Goal: Information Seeking & Learning: Learn about a topic

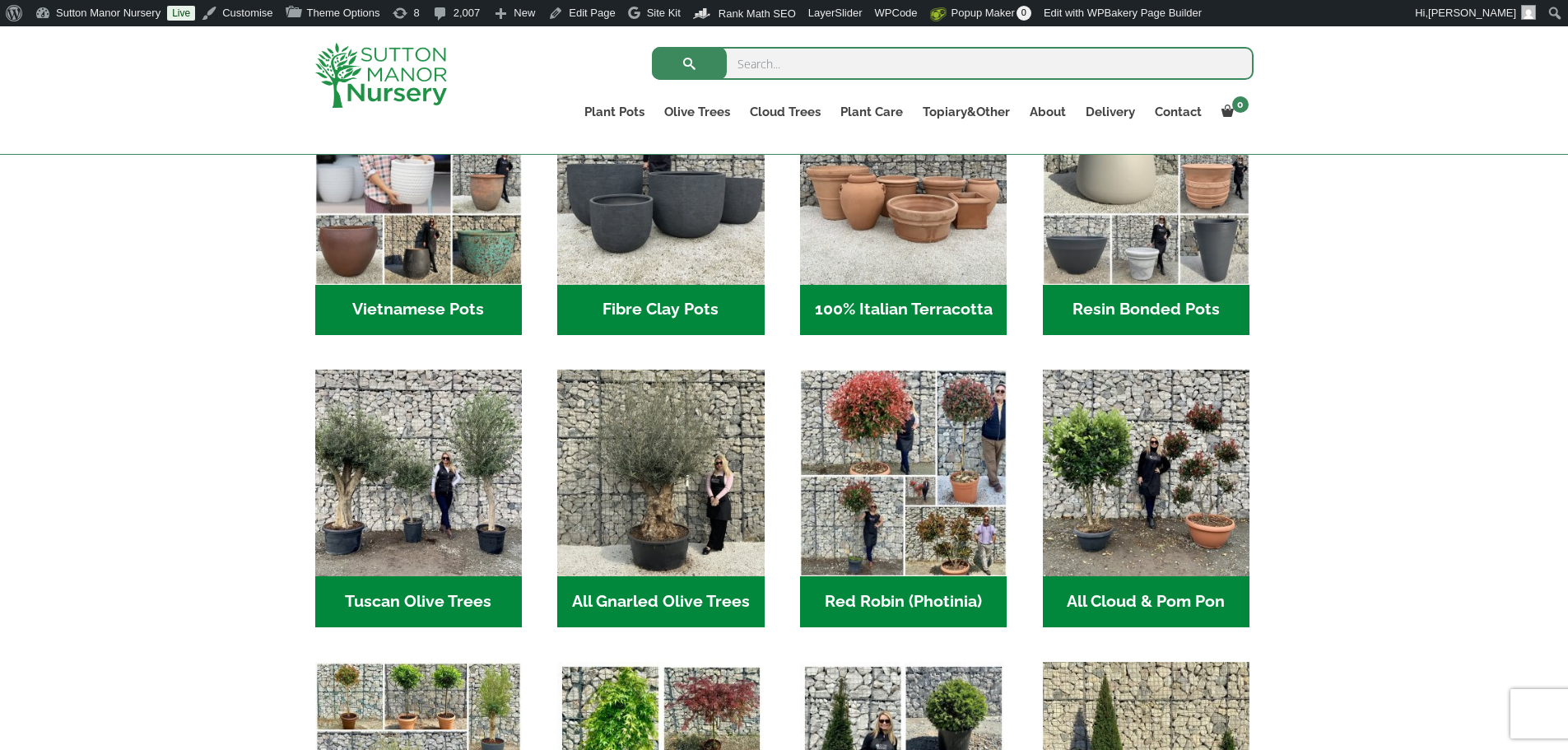
scroll to position [711, 0]
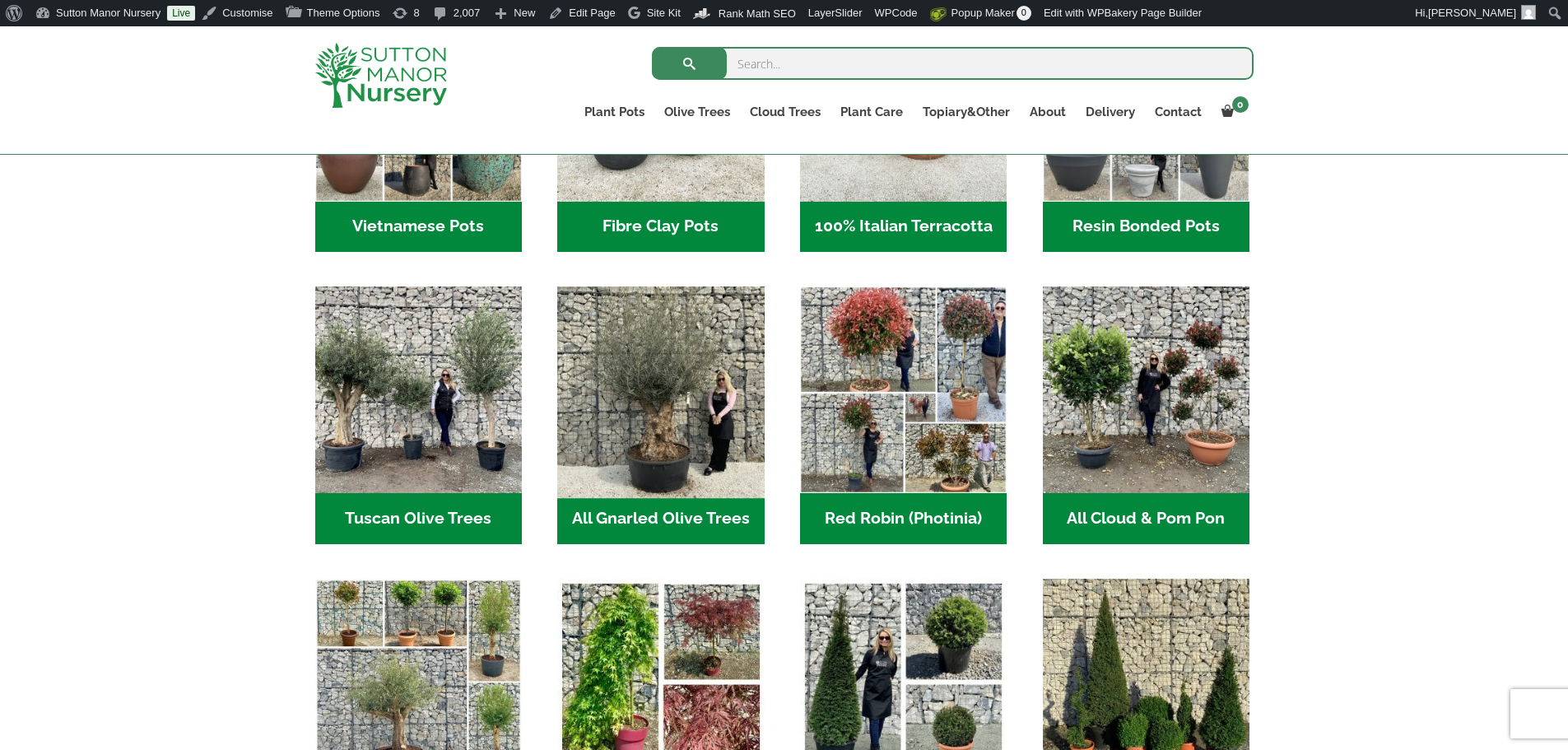
click at [609, 407] on img "Visit product category All Gnarled Olive Trees" at bounding box center [661, 390] width 217 height 217
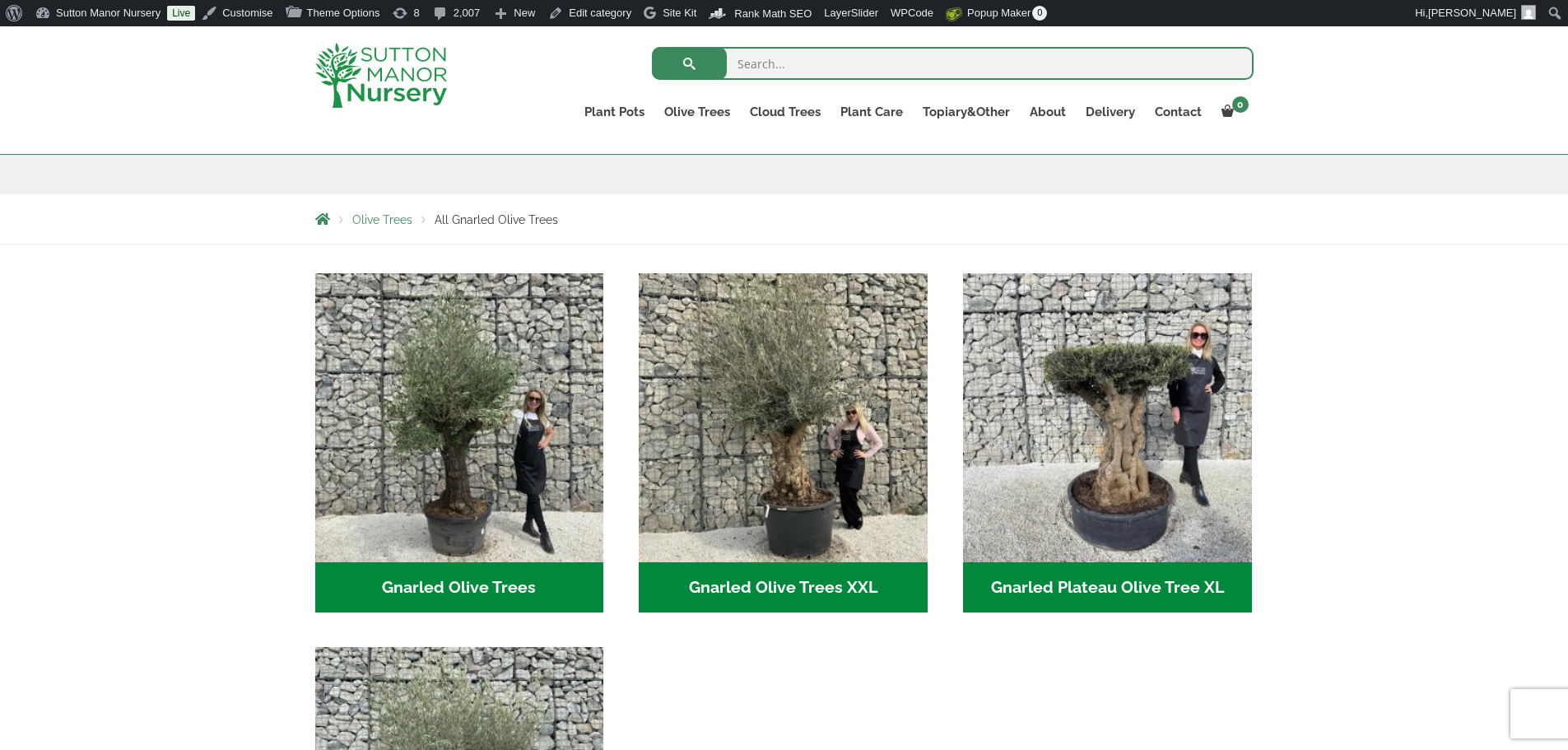
scroll to position [247, 0]
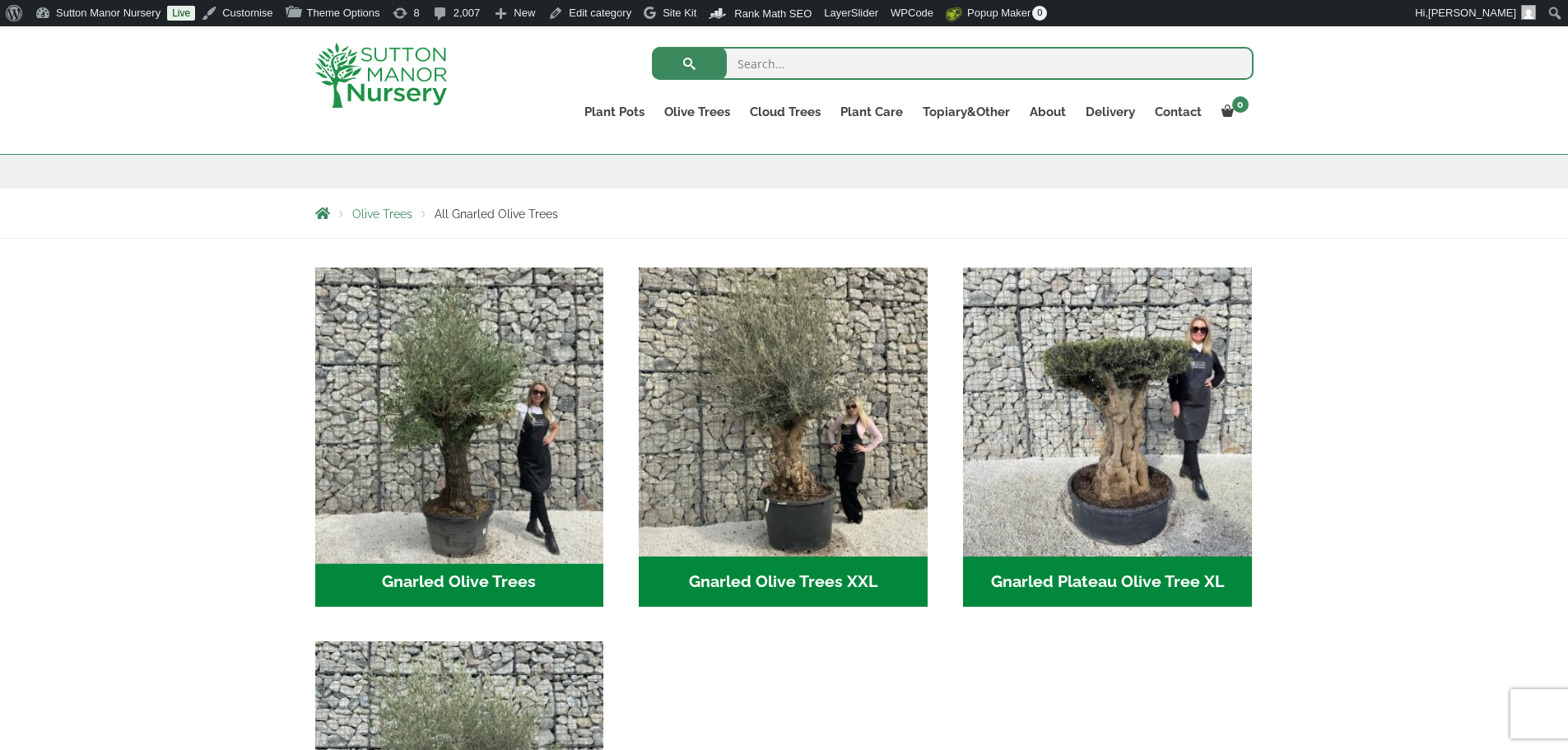
click at [534, 446] on img "Visit product category Gnarled Olive Trees" at bounding box center [460, 411] width 303 height 303
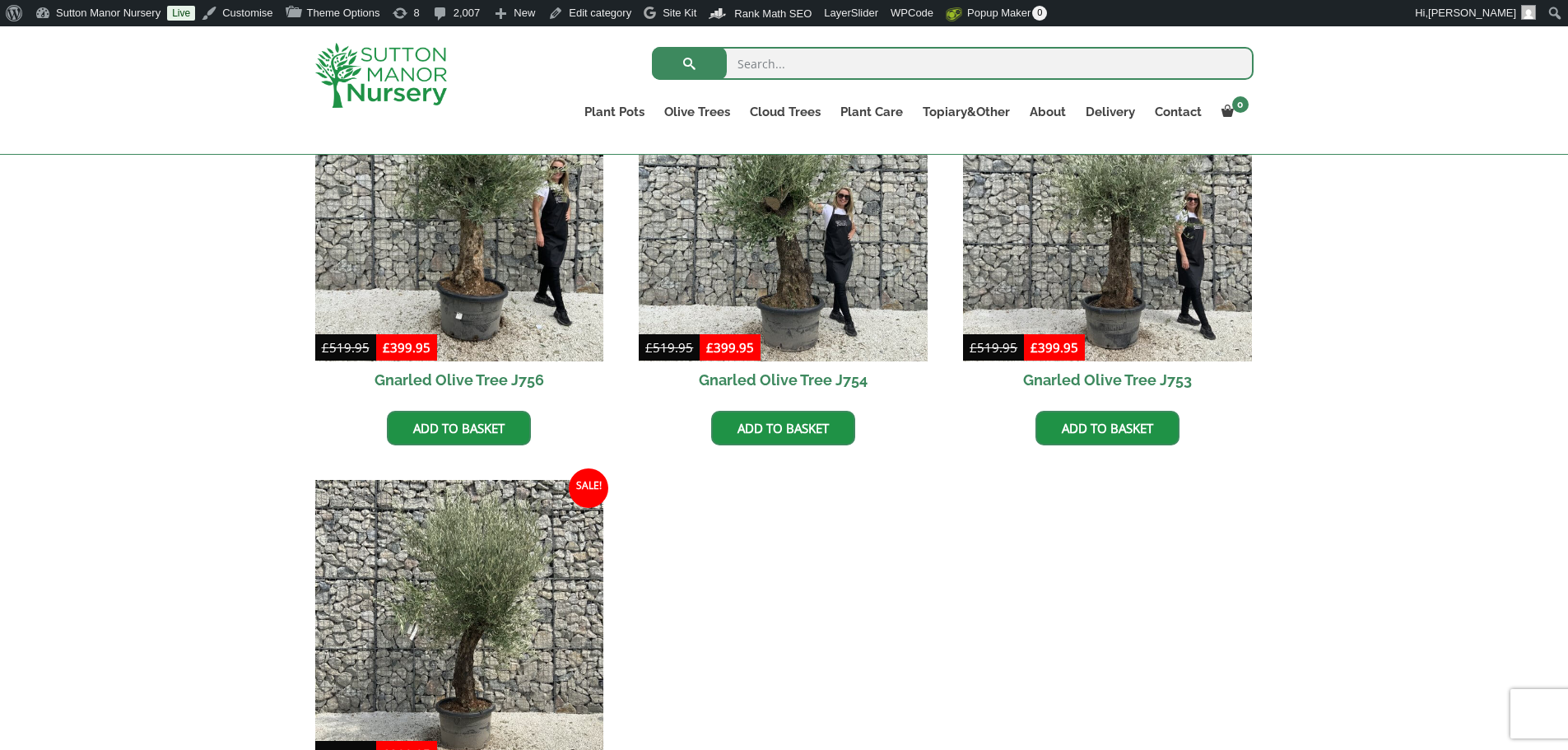
scroll to position [1728, 0]
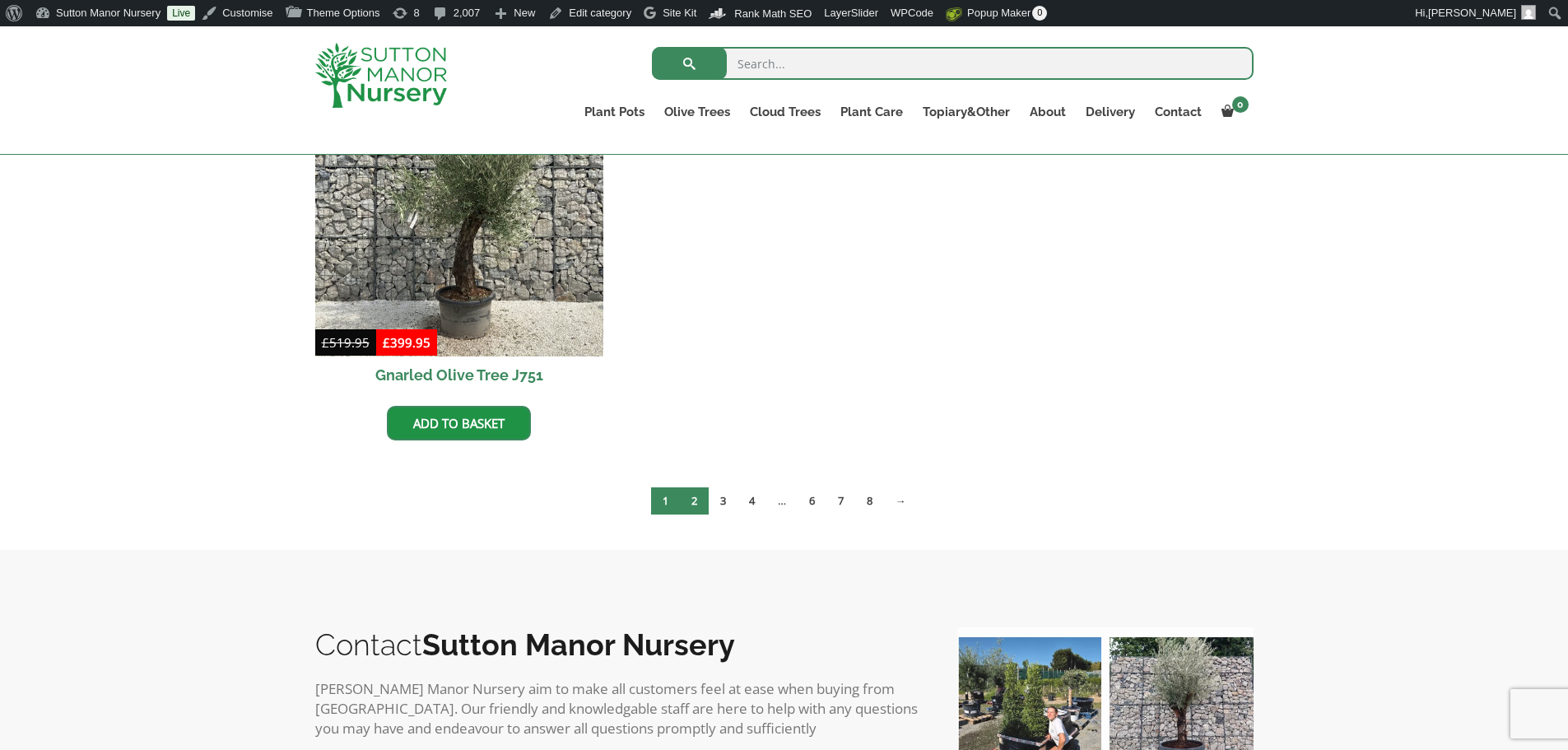
click at [691, 511] on link "2" at bounding box center [693, 500] width 29 height 27
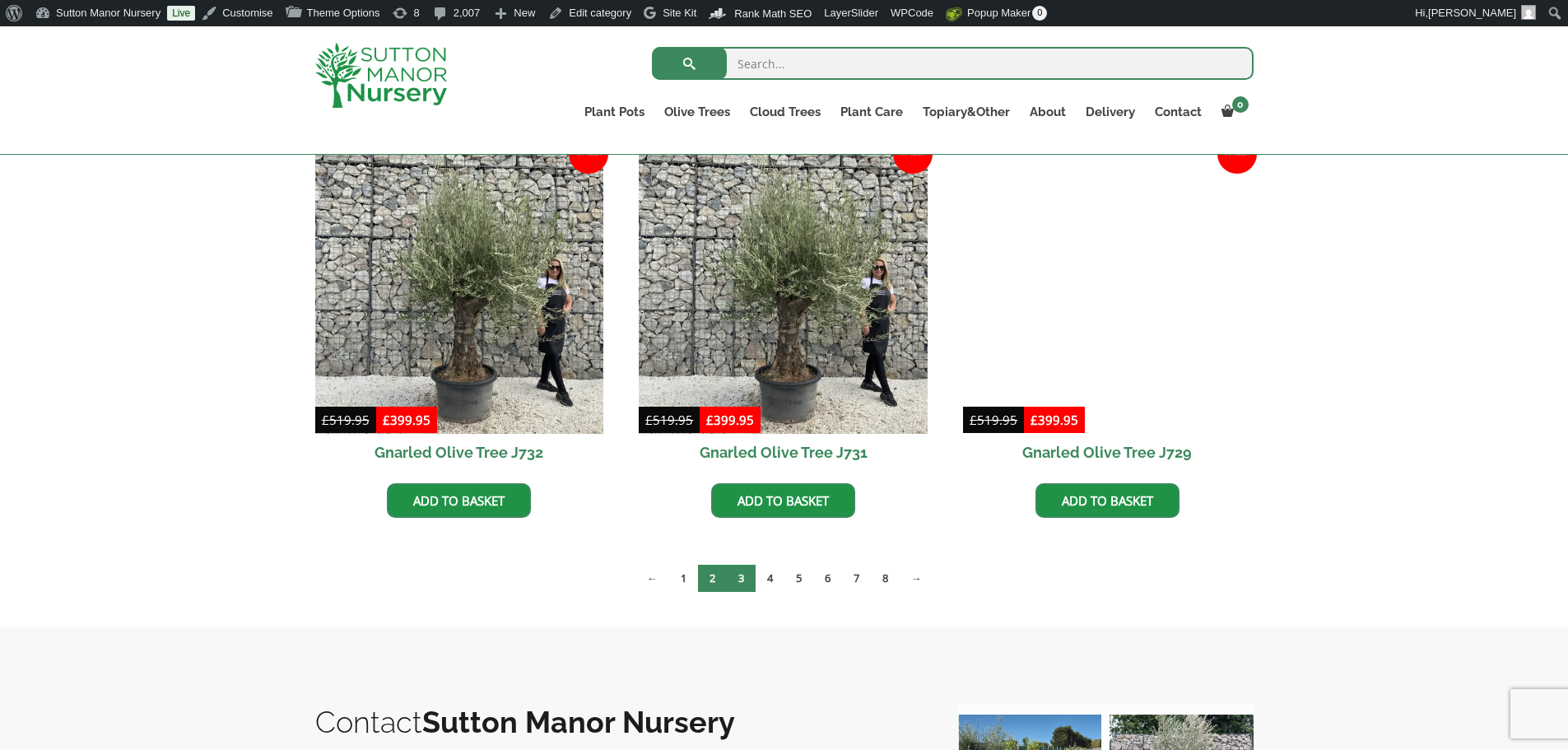
scroll to position [2386, 0]
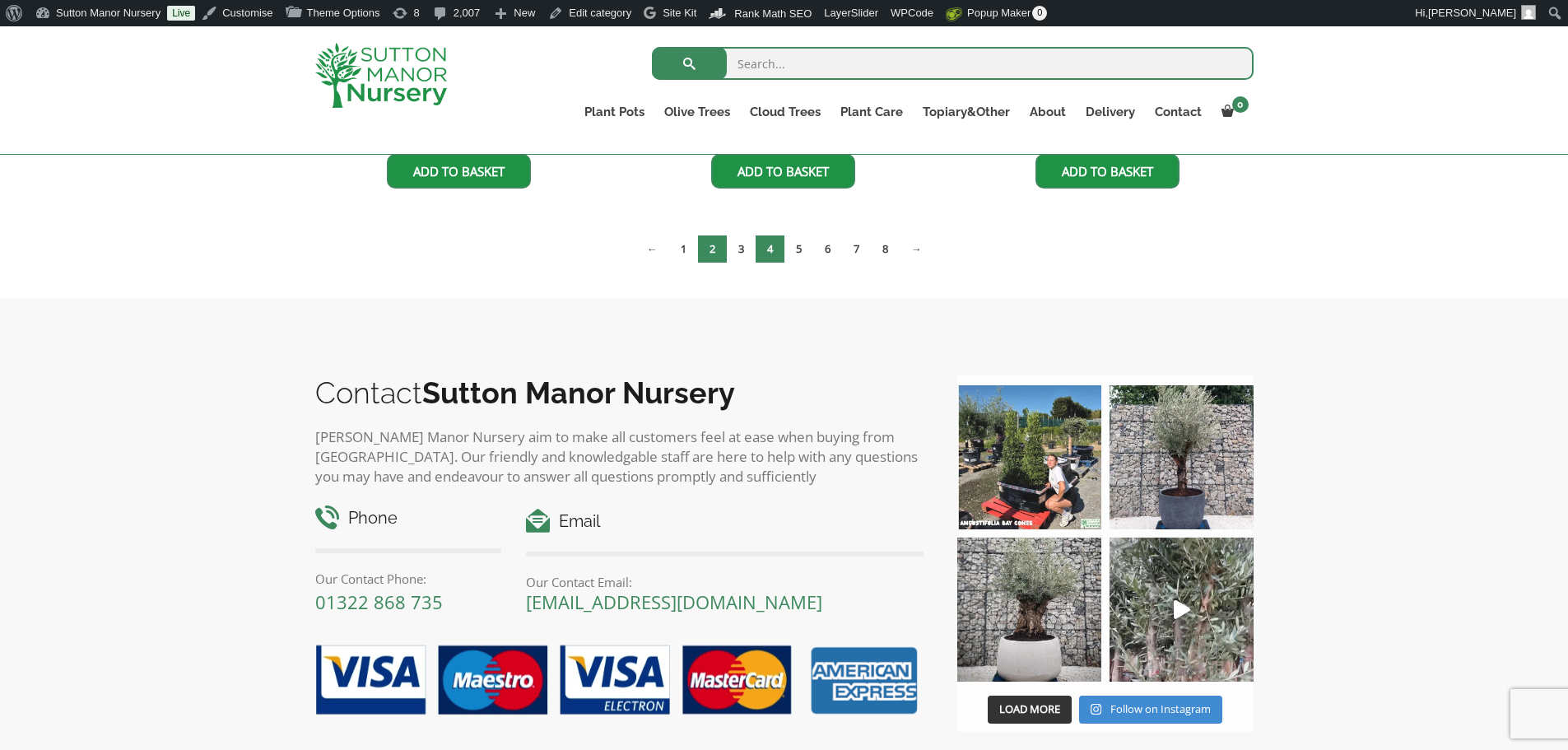
click at [766, 258] on link "4" at bounding box center [770, 249] width 29 height 27
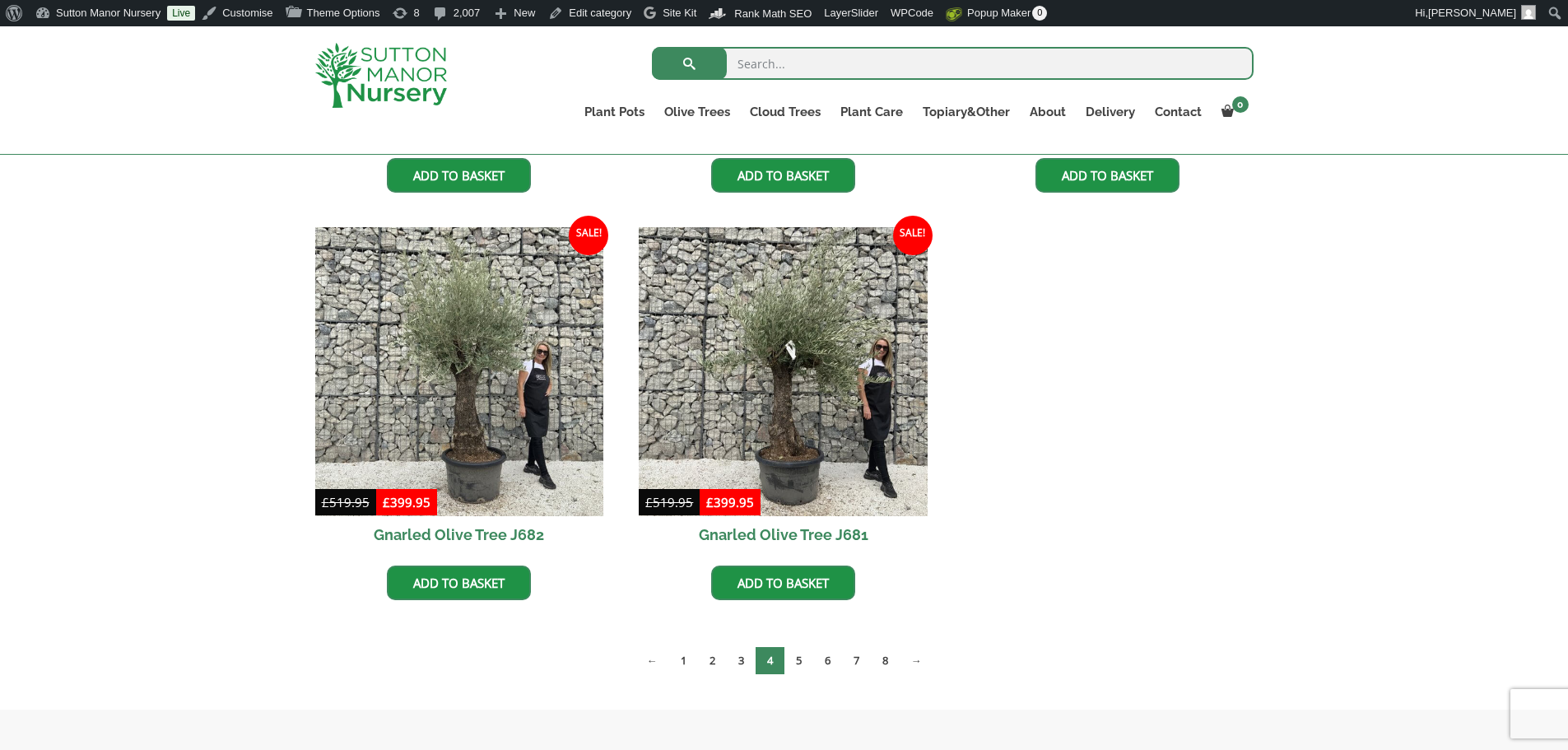
scroll to position [2386, 0]
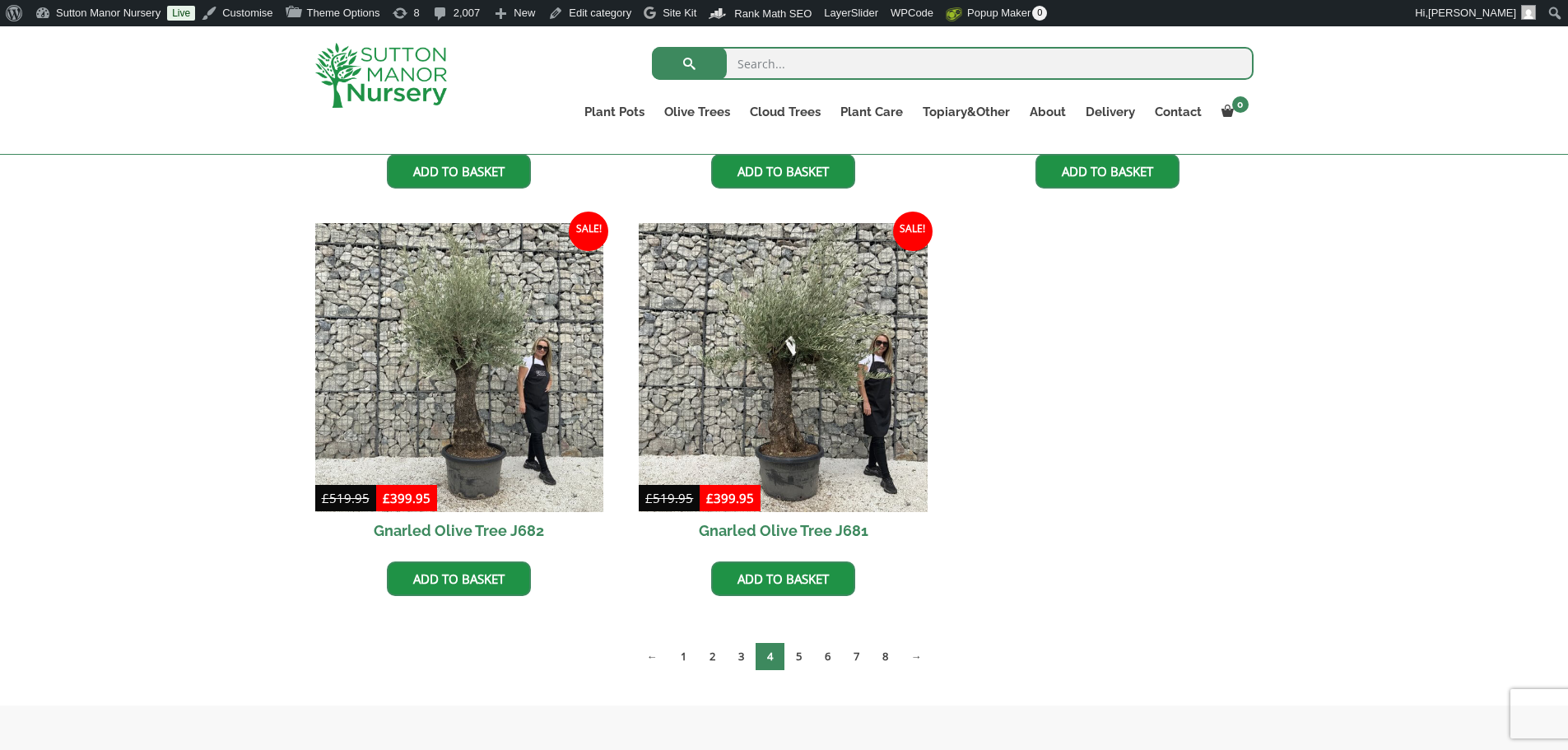
click at [744, 672] on nav "← 1 2 3 4 5 6 7 8 →" at bounding box center [784, 659] width 939 height 34
click at [745, 656] on link "3" at bounding box center [741, 655] width 29 height 27
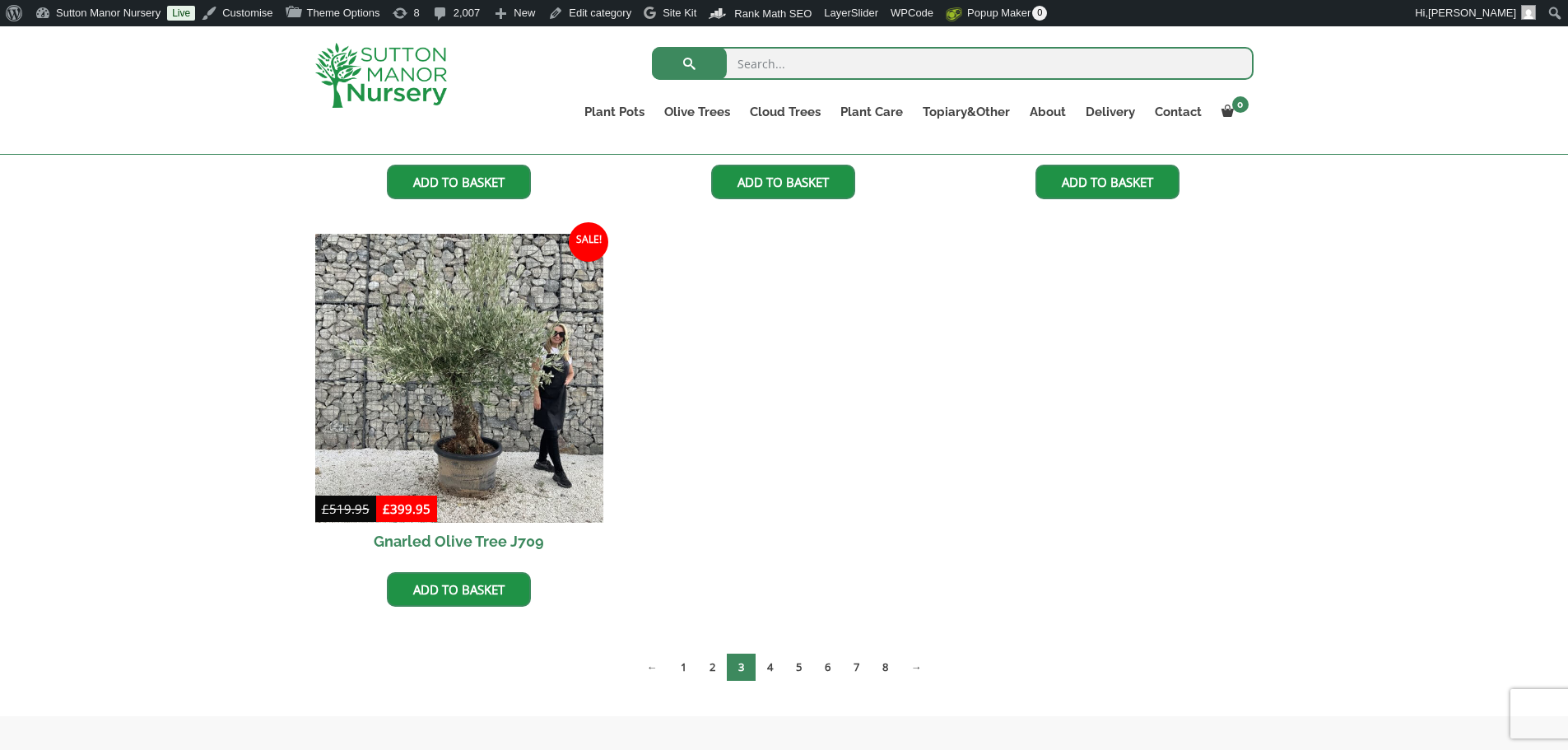
scroll to position [2386, 0]
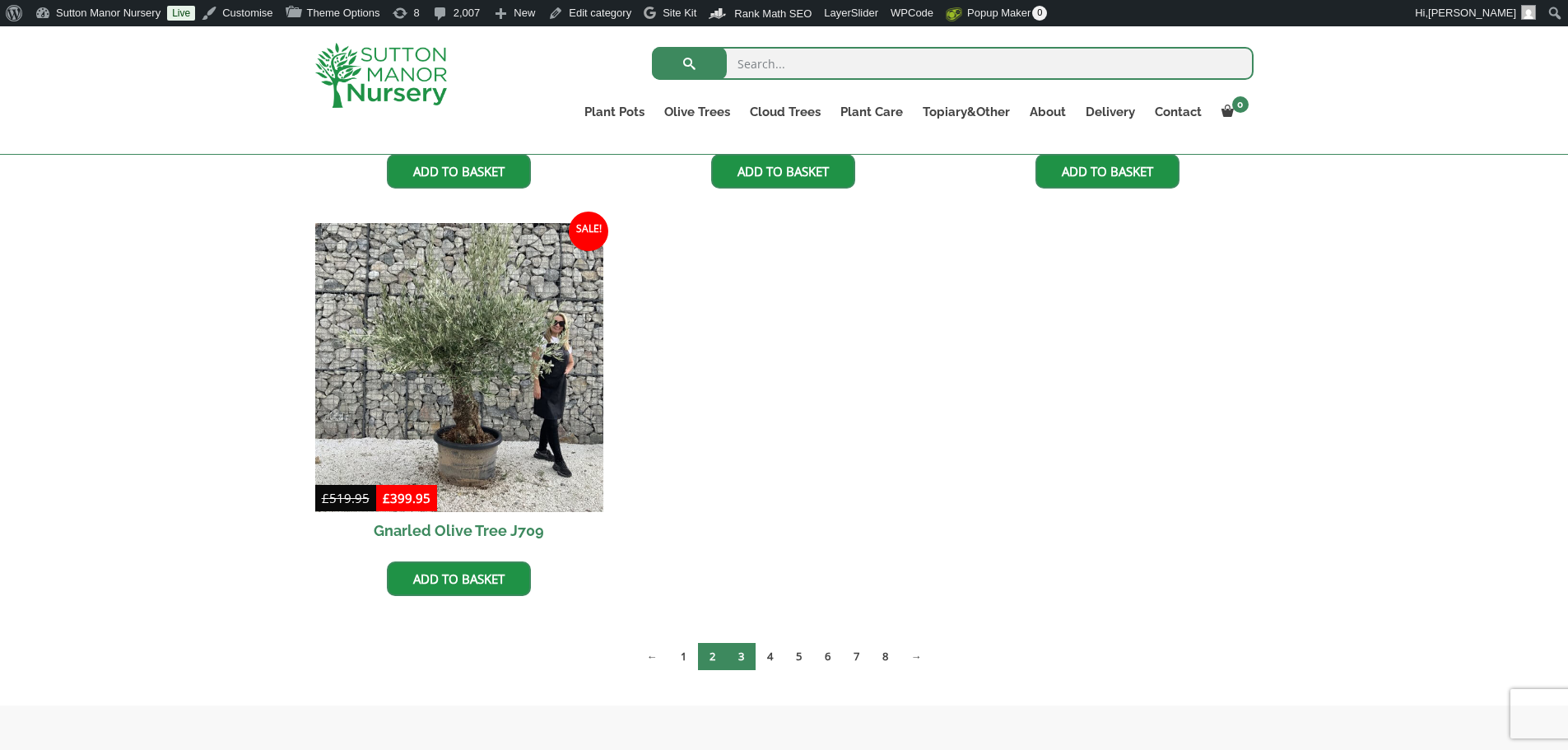
click at [710, 652] on link "2" at bounding box center [712, 655] width 29 height 27
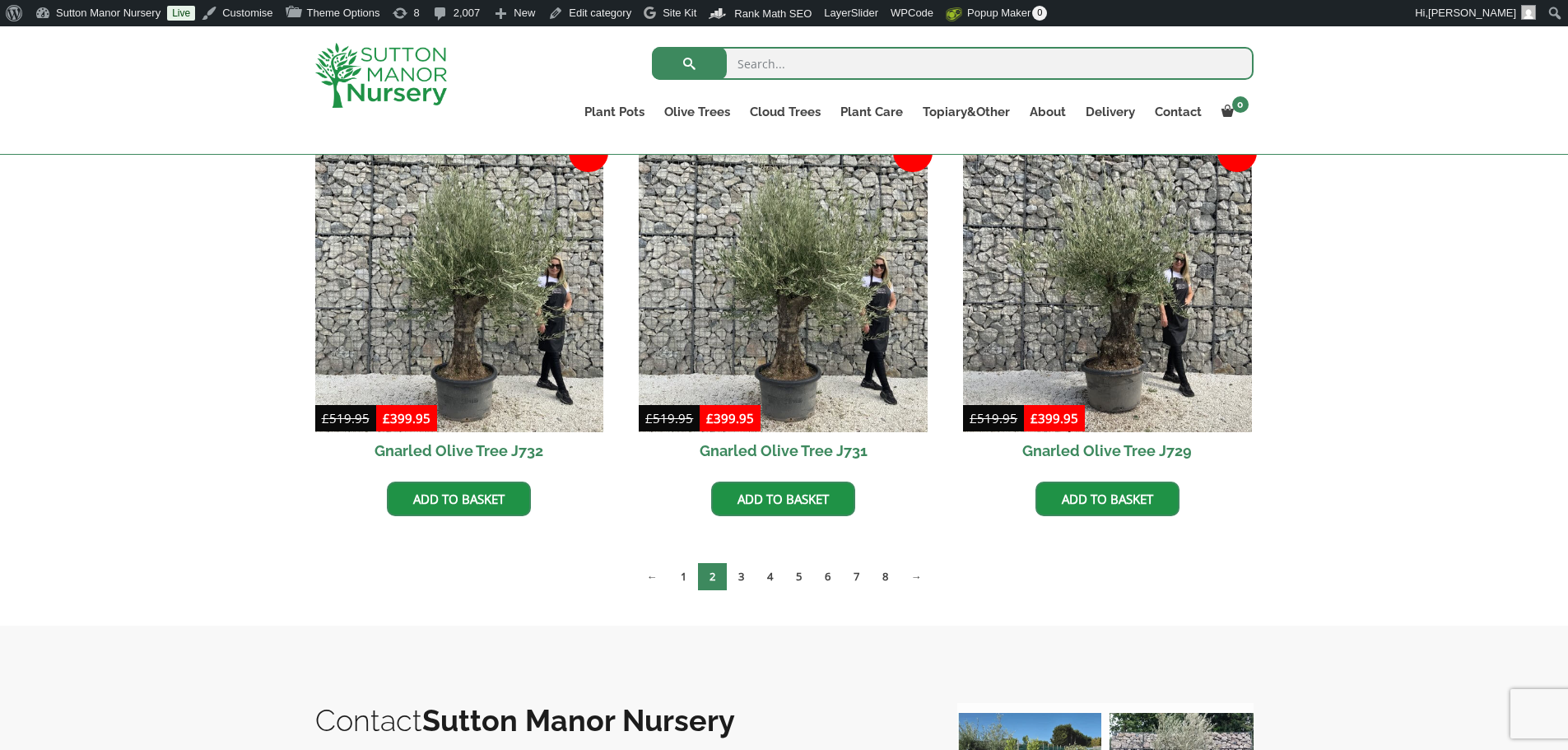
scroll to position [2058, 0]
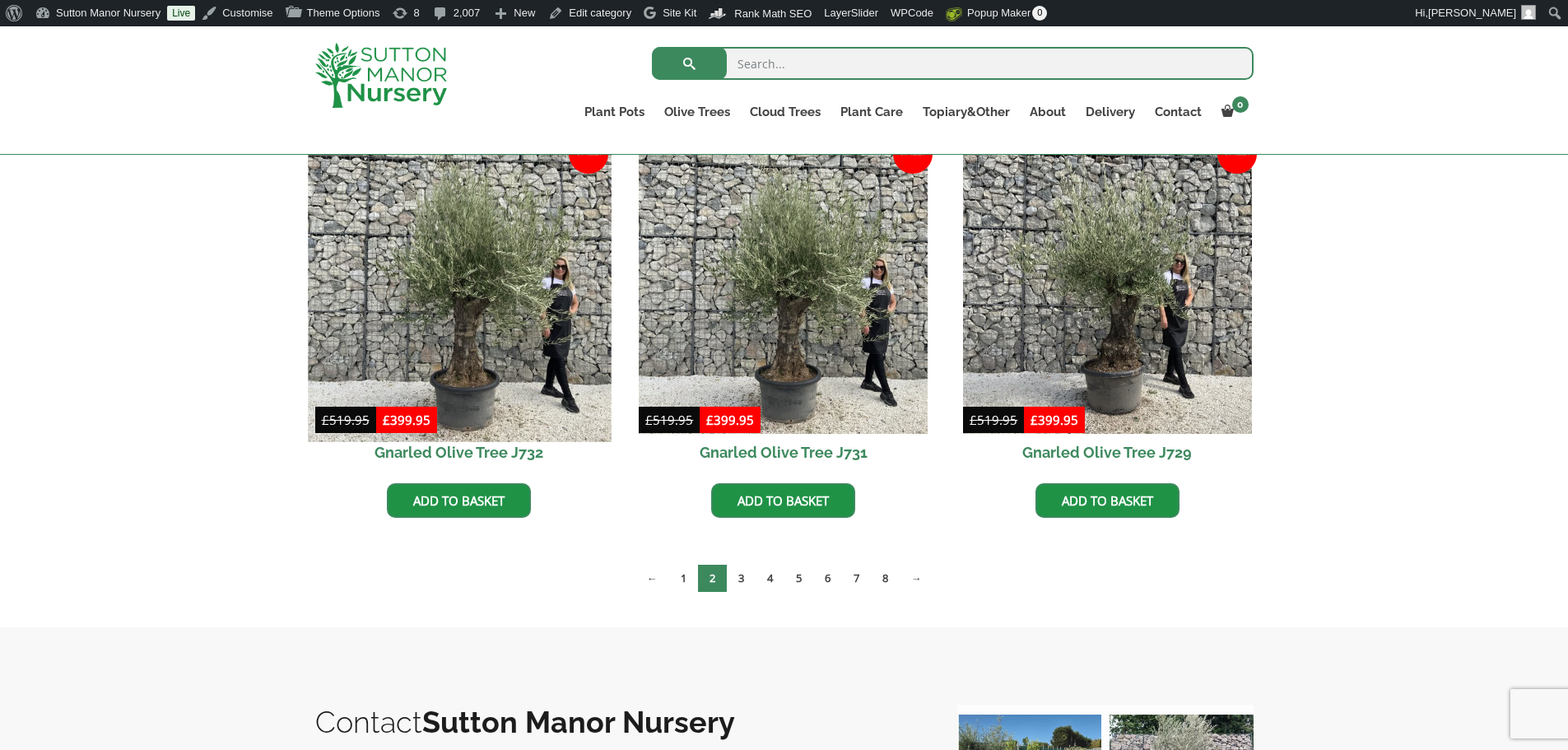
click at [517, 412] on img at bounding box center [460, 290] width 303 height 303
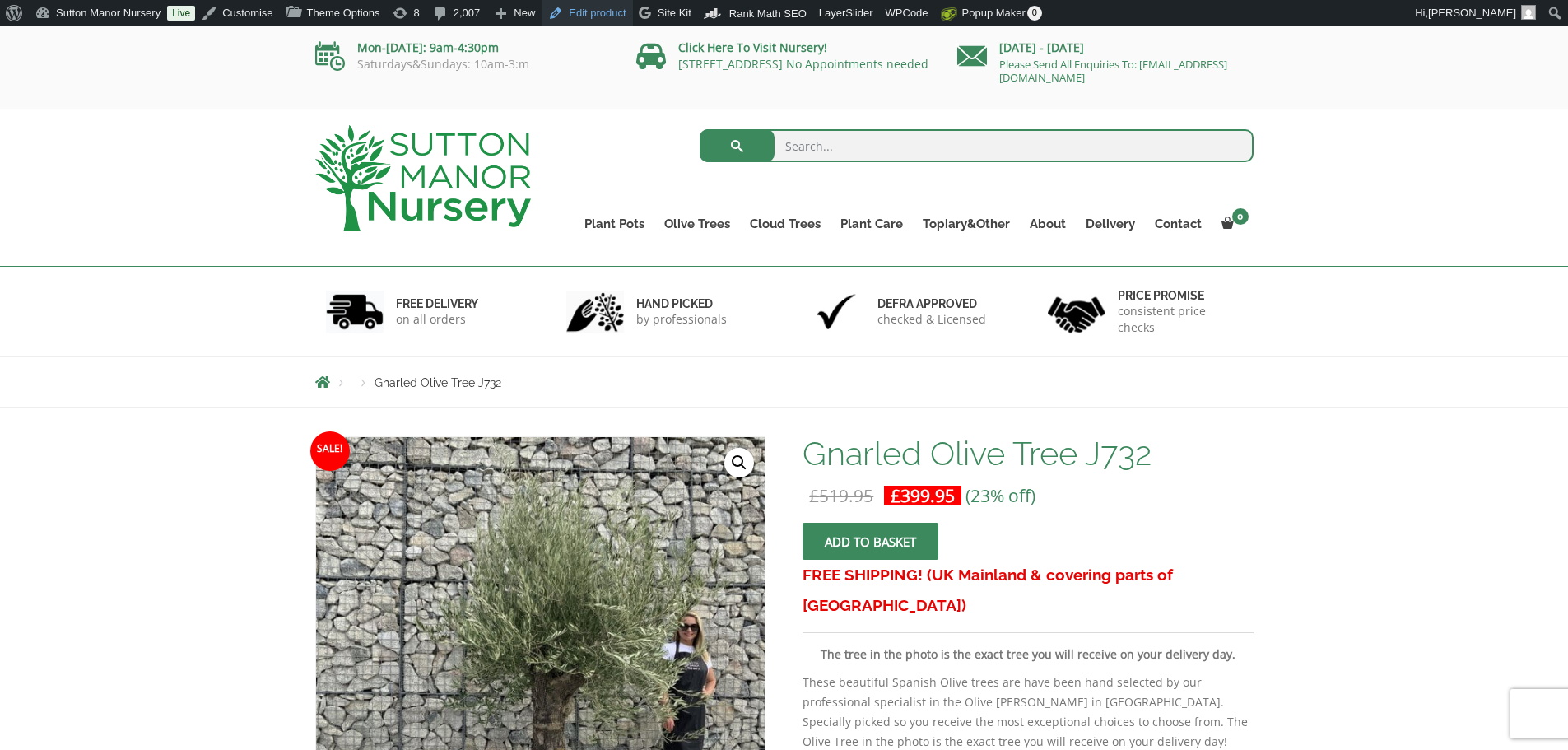
click at [585, 14] on link "Edit product" at bounding box center [587, 13] width 91 height 26
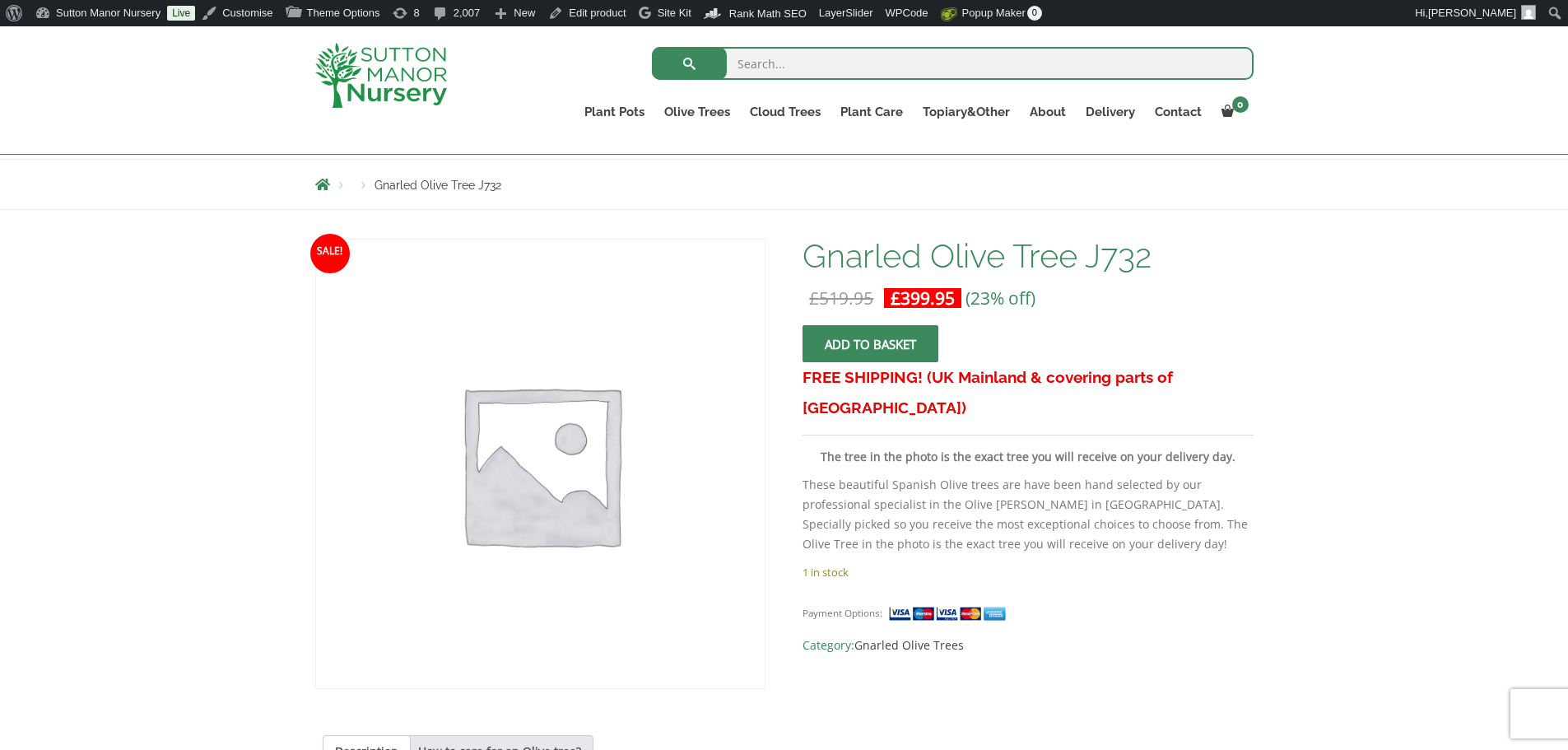
scroll to position [164, 0]
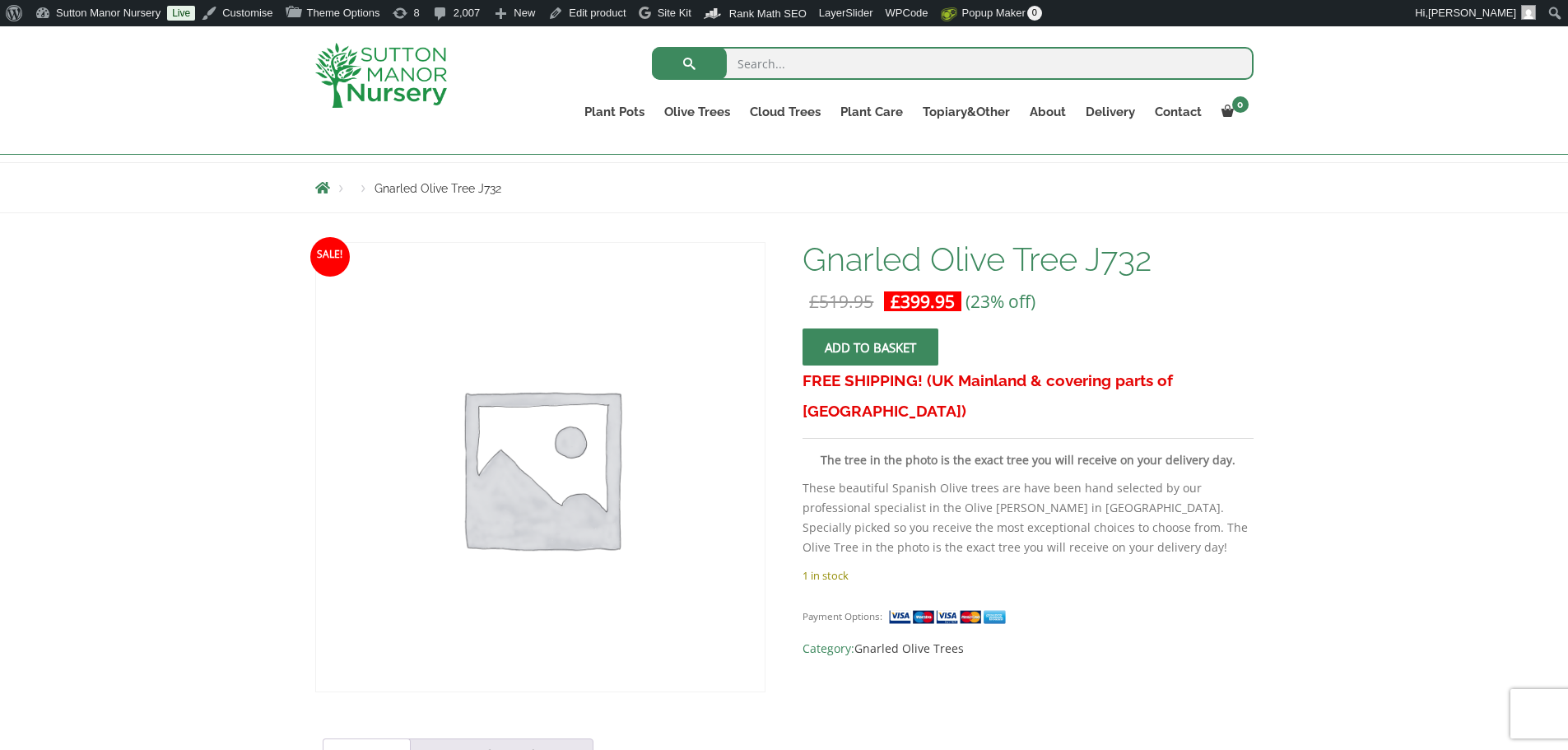
click at [1015, 259] on h1 "Gnarled Olive Tree J732" at bounding box center [1028, 259] width 450 height 34
click at [561, 441] on img at bounding box center [539, 467] width 448 height 448
click at [999, 260] on h1 "Gnarled Olive Tree J732" at bounding box center [1028, 259] width 450 height 34
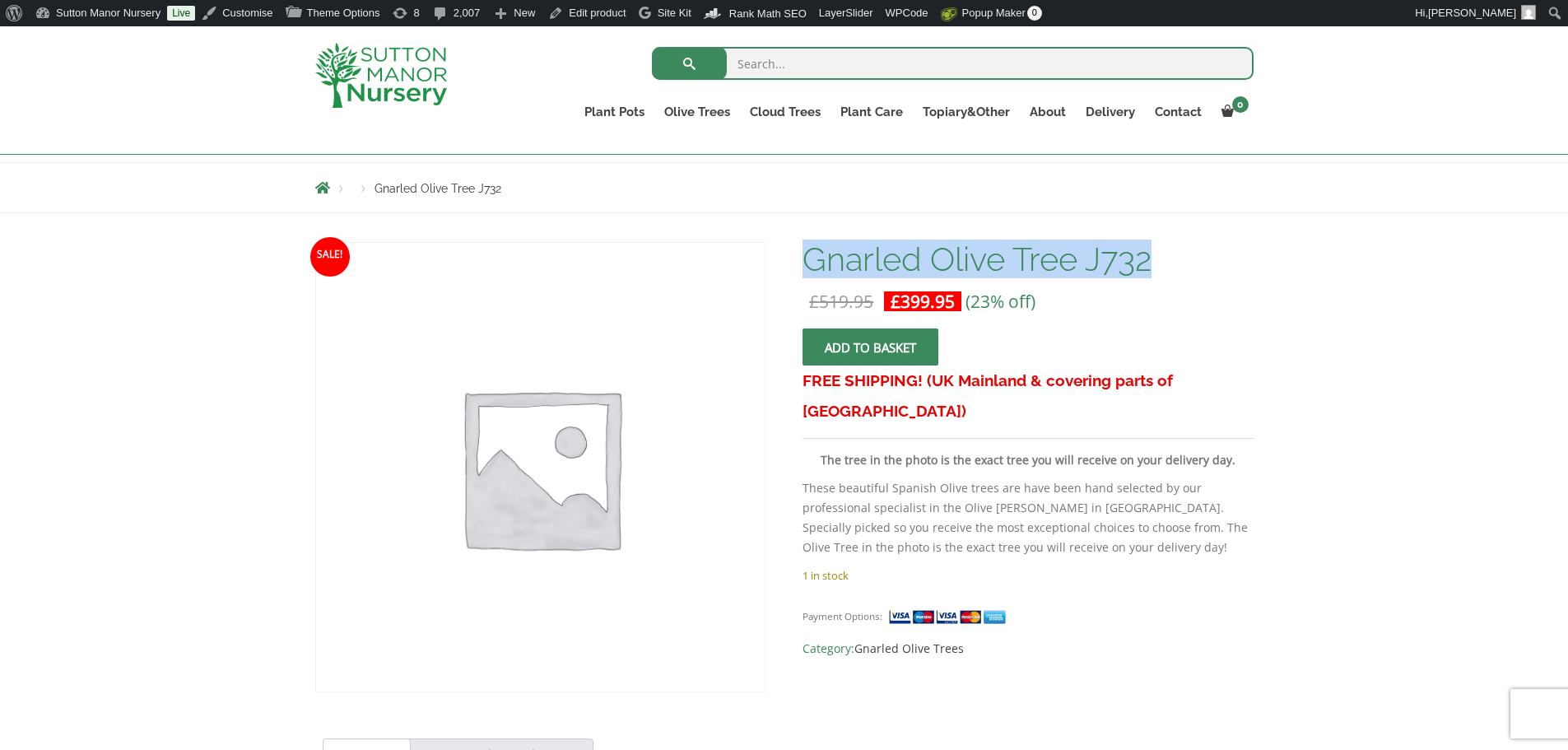
click at [999, 260] on h1 "Gnarled Olive Tree J732" at bounding box center [1028, 259] width 450 height 34
click at [1001, 261] on h1 "Gnarled Olive Tree J732" at bounding box center [1028, 259] width 450 height 34
click at [1002, 261] on h1 "Gnarled Olive Tree J732" at bounding box center [1028, 259] width 450 height 34
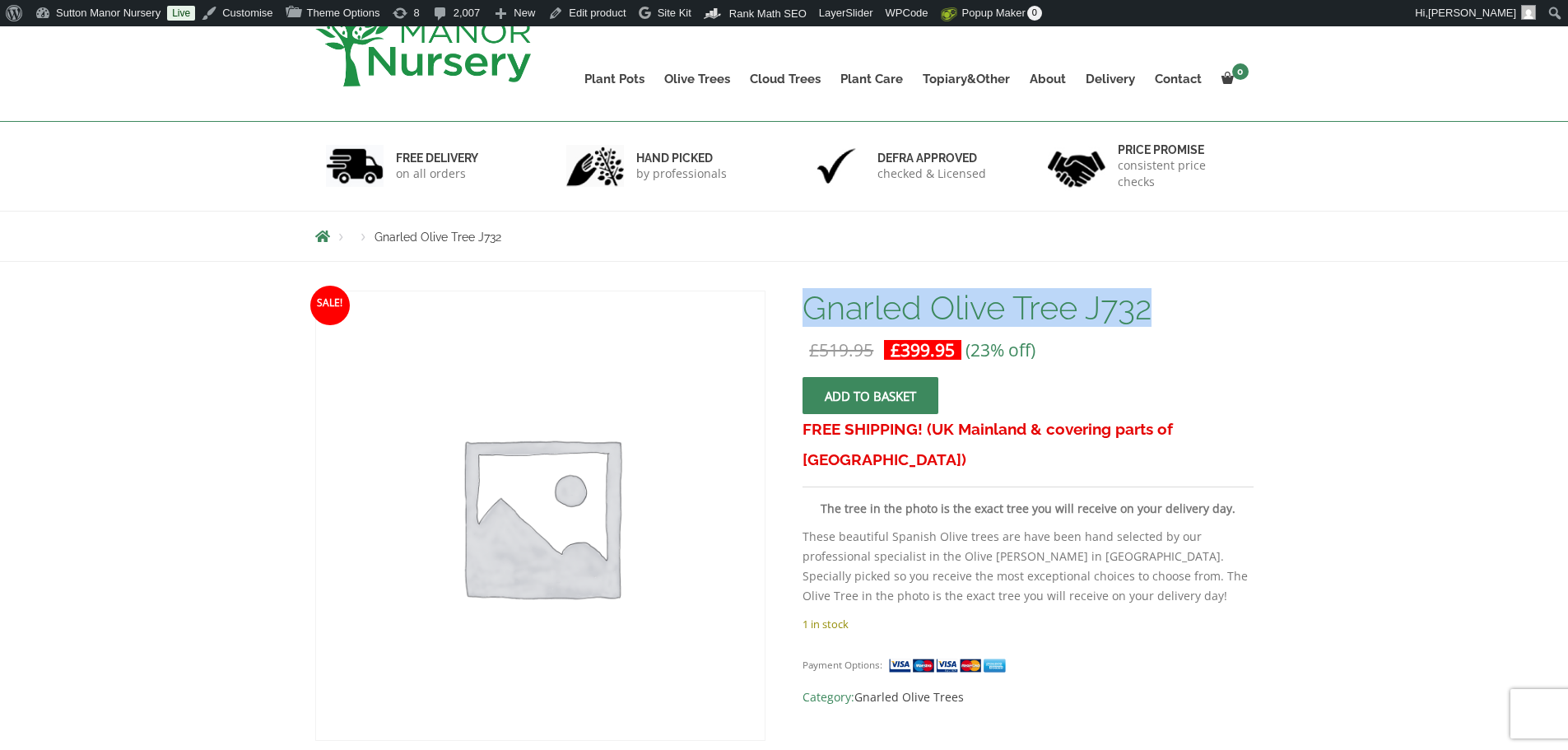
scroll to position [83, 0]
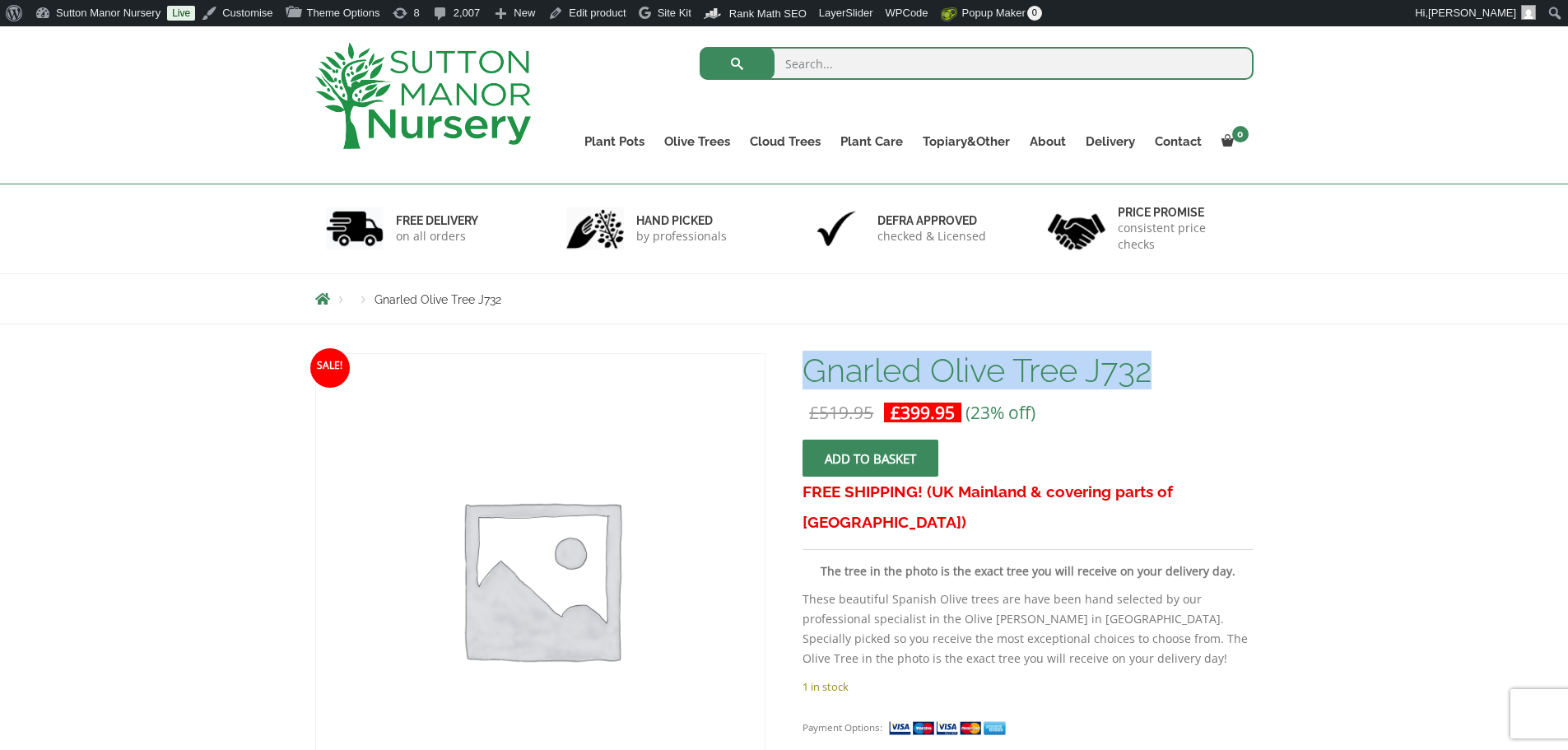
click at [525, 541] on img at bounding box center [539, 577] width 448 height 448
click at [526, 541] on img at bounding box center [539, 577] width 448 height 448
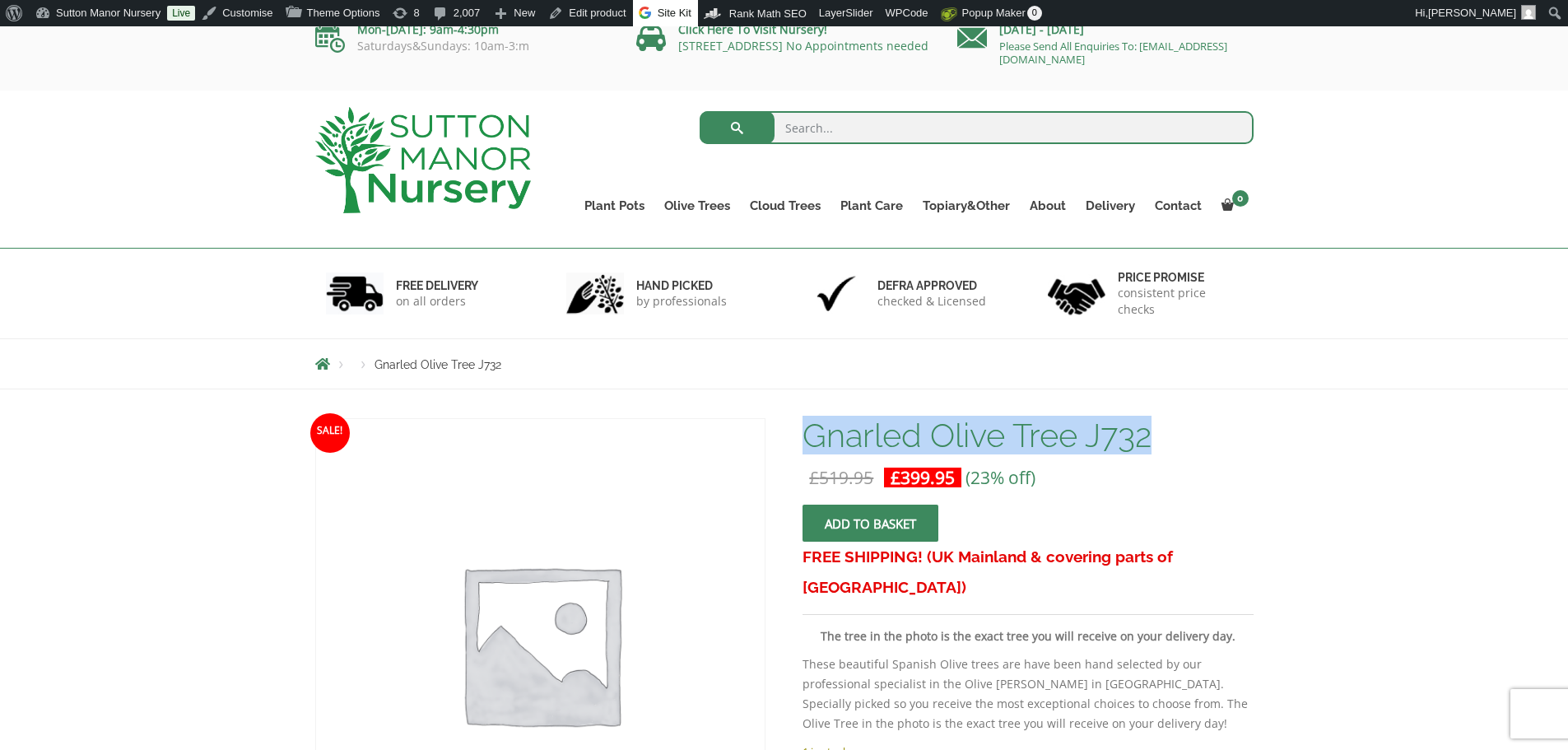
scroll to position [0, 0]
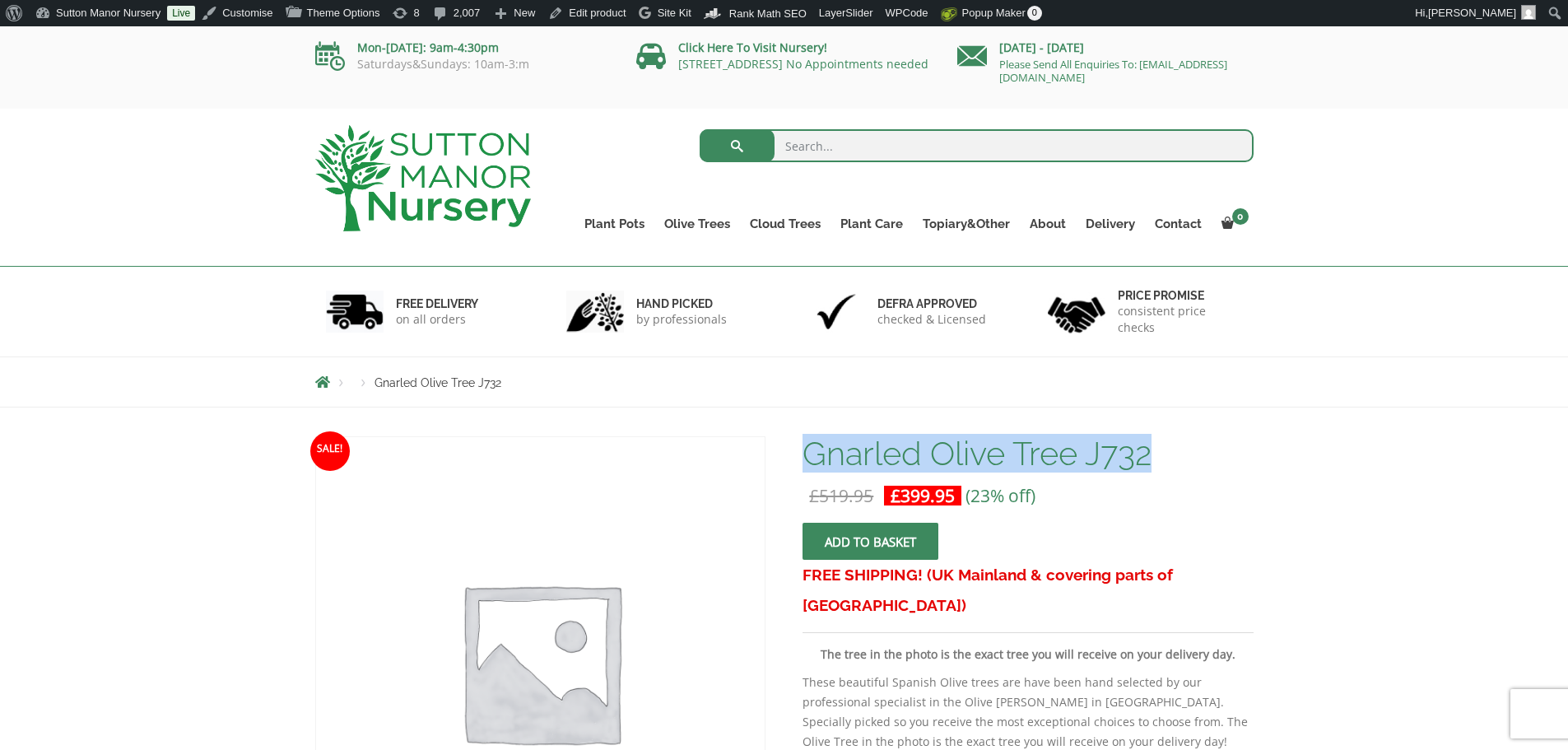
click at [479, 176] on img at bounding box center [423, 178] width 215 height 106
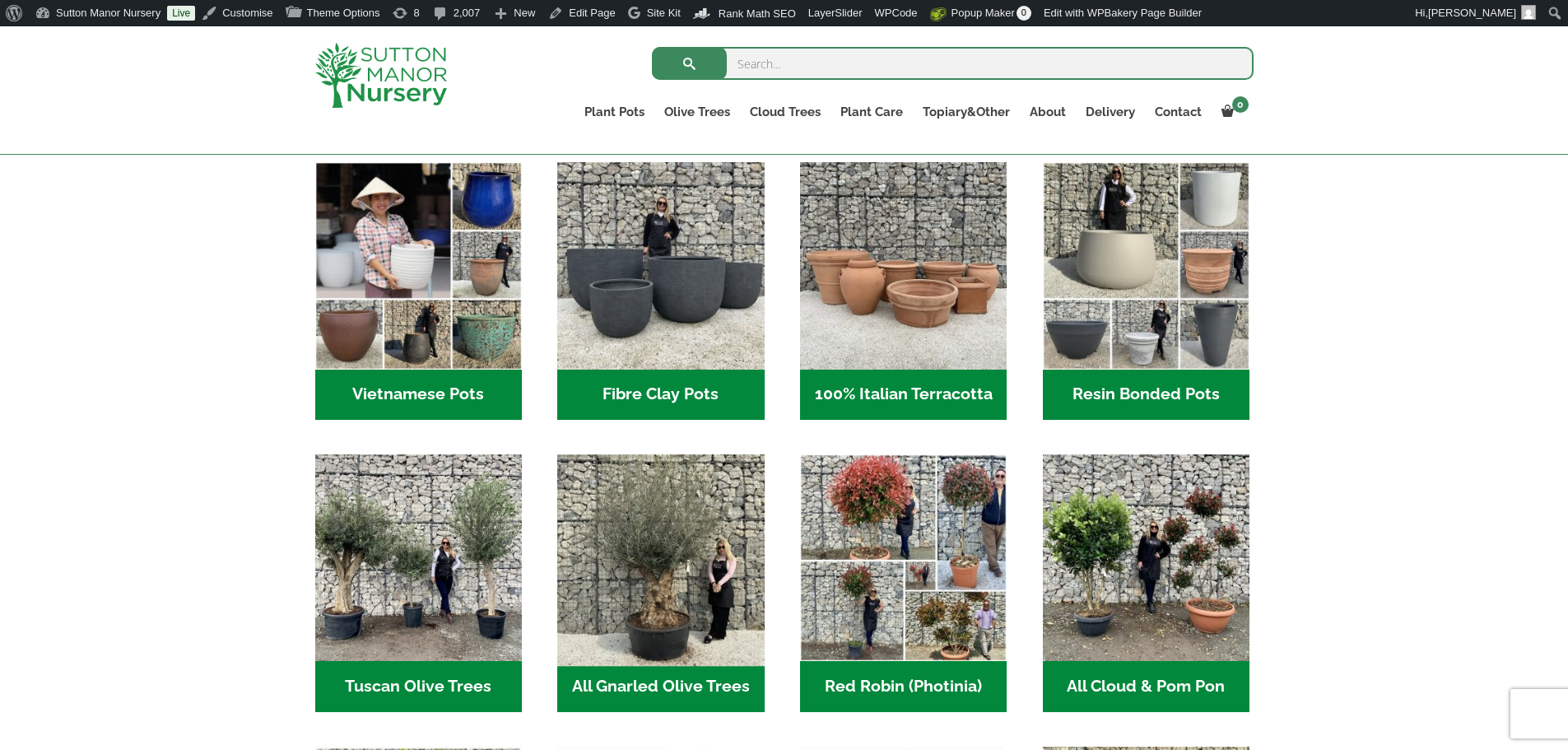
scroll to position [741, 0]
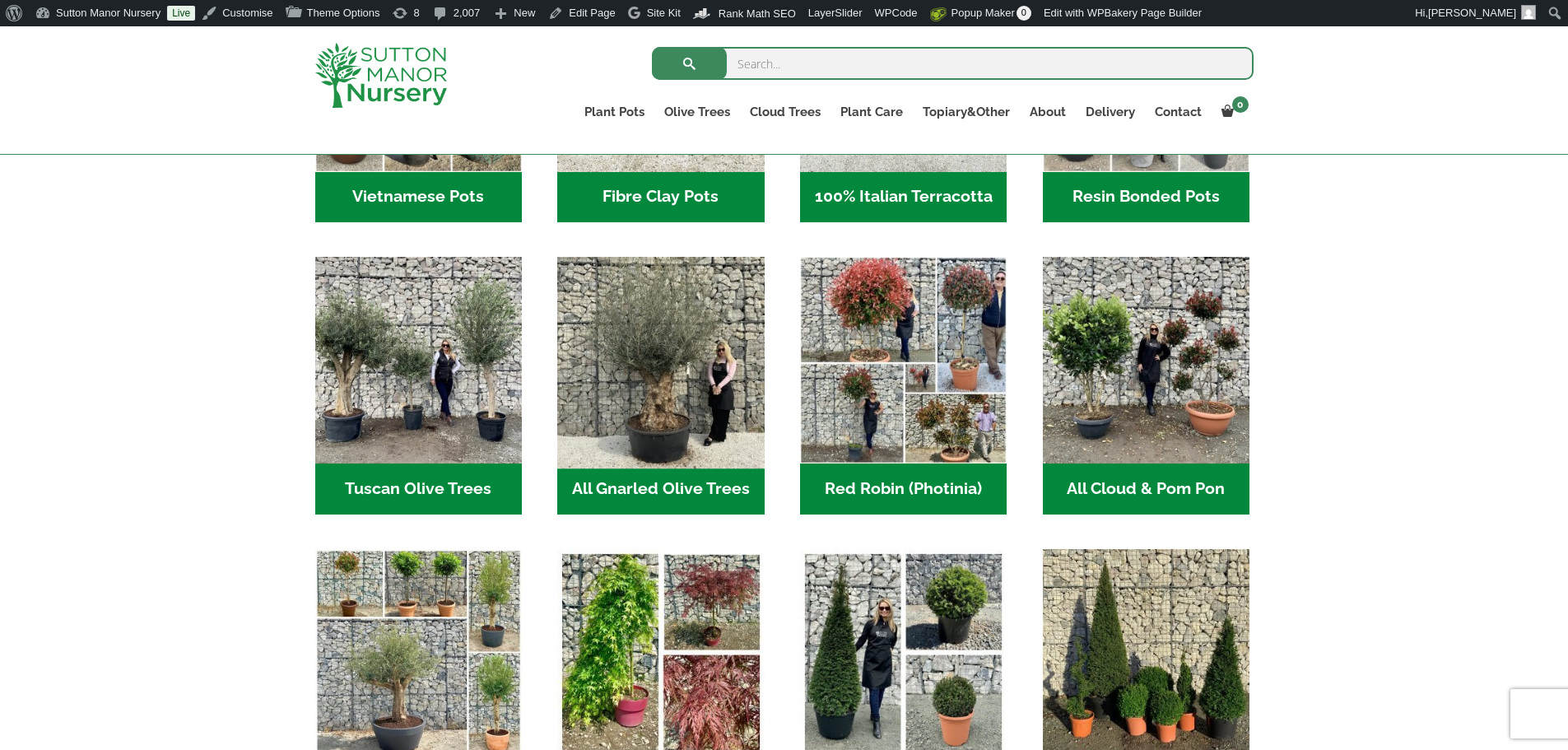
click at [639, 321] on img "Visit product category All Gnarled Olive Trees" at bounding box center [661, 360] width 217 height 217
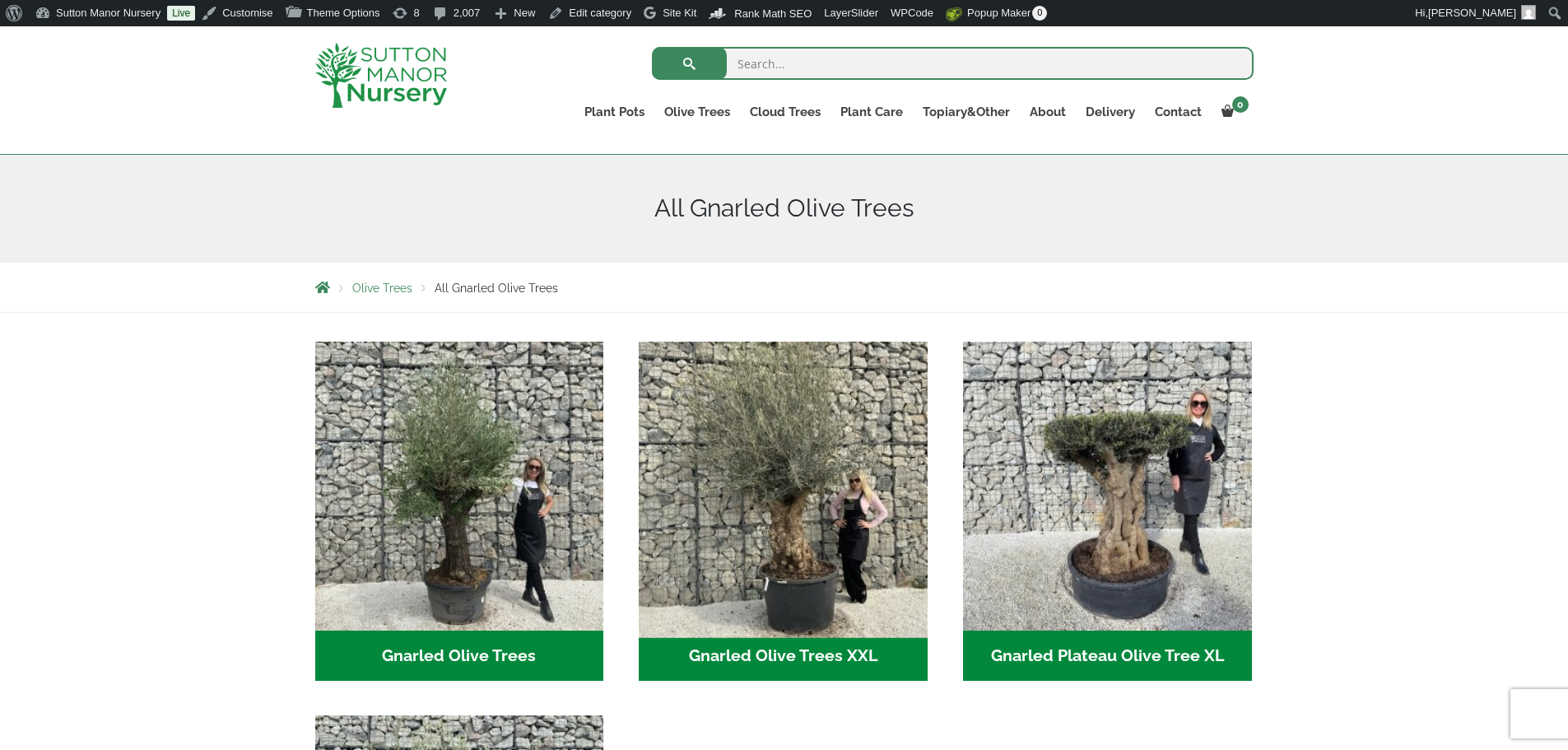
scroll to position [330, 0]
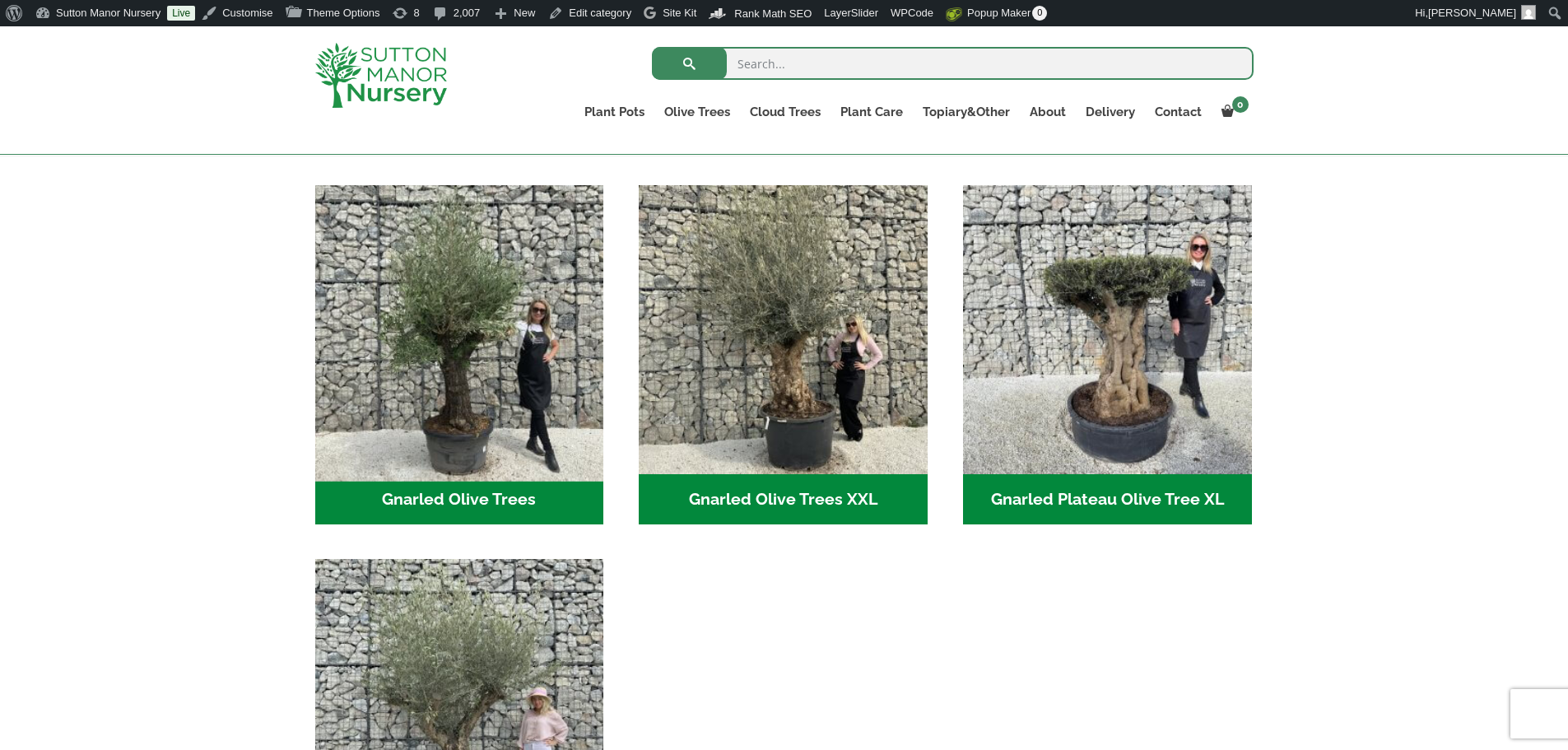
click at [490, 357] on img "Visit product category Gnarled Olive Trees" at bounding box center [460, 330] width 303 height 303
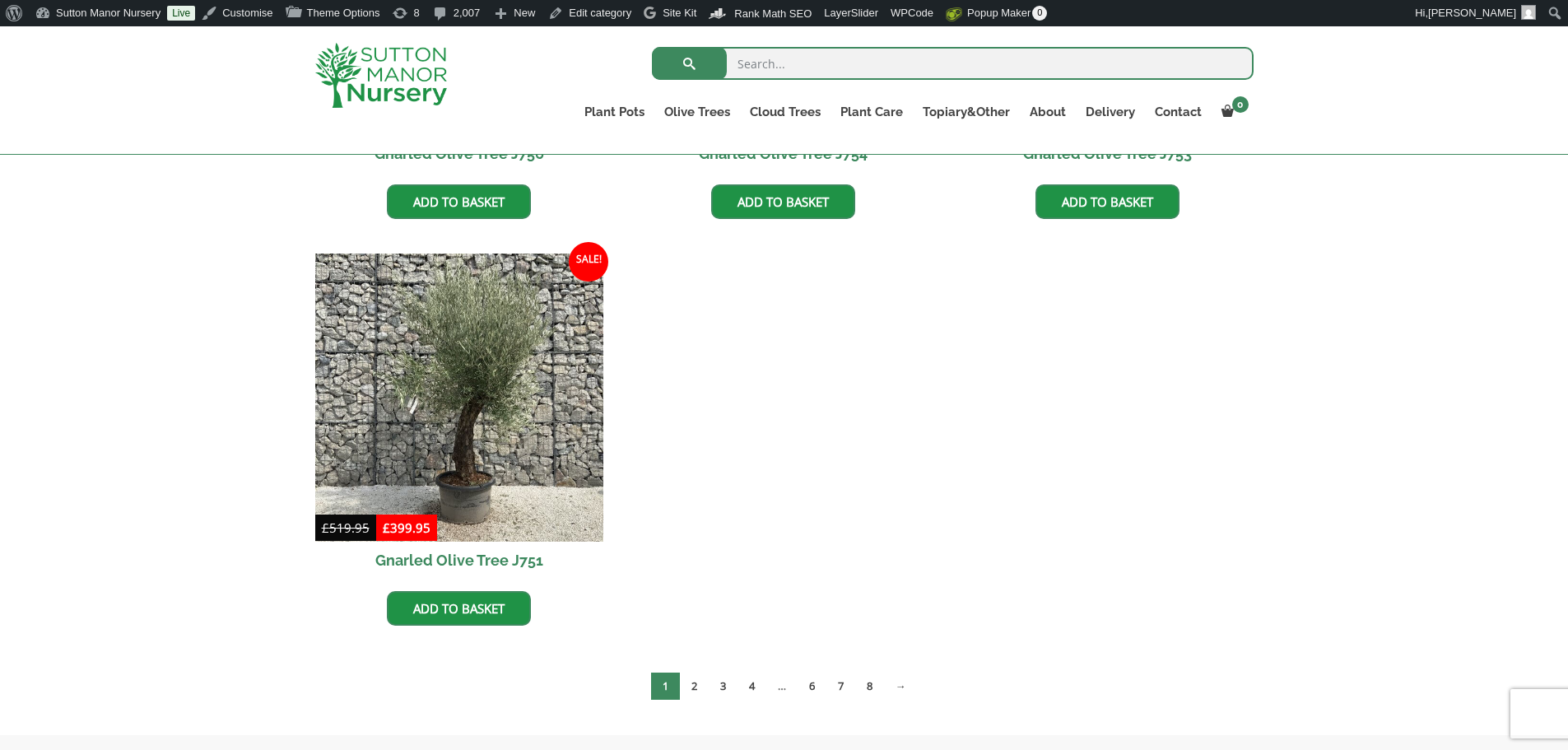
scroll to position [1564, 0]
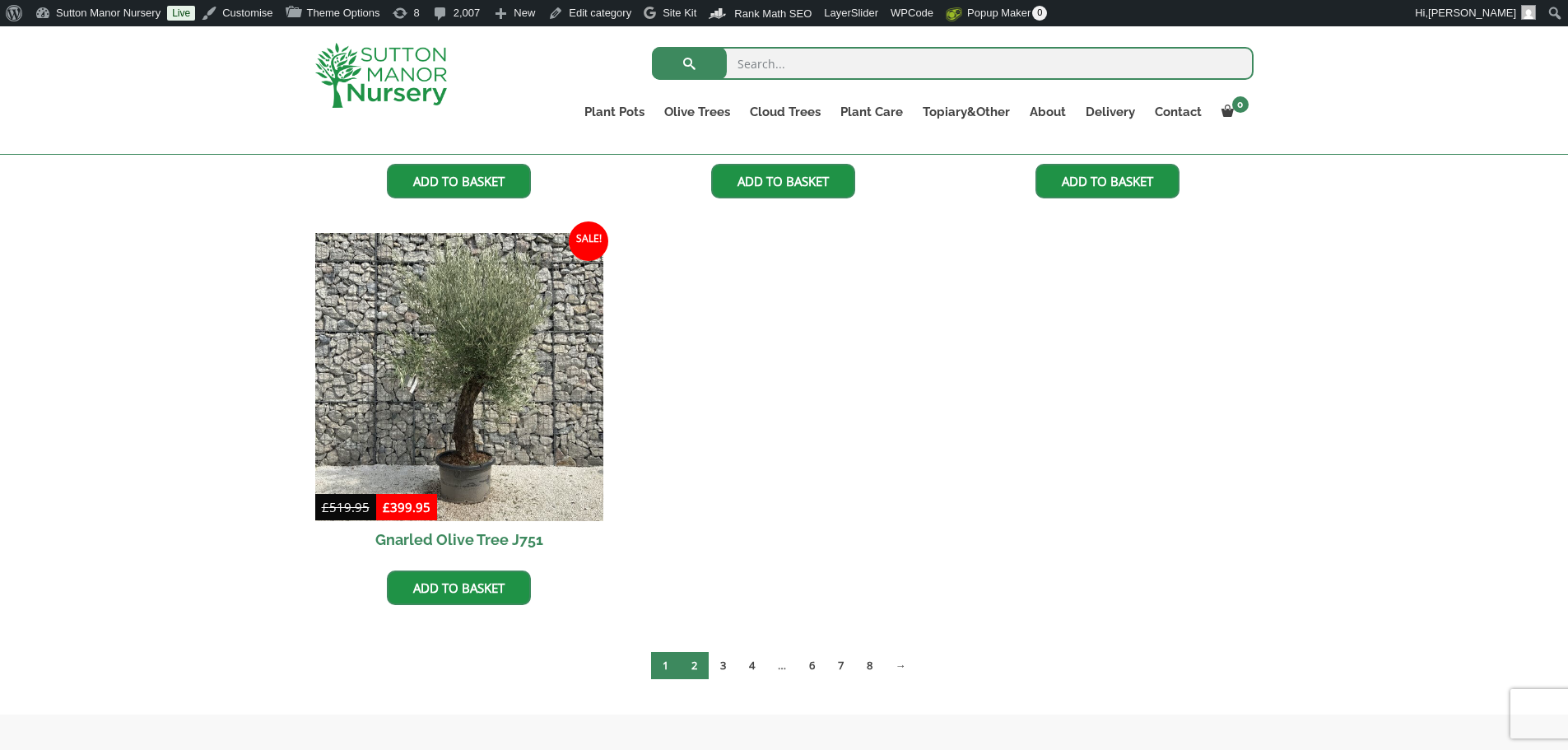
click at [693, 663] on link "2" at bounding box center [693, 665] width 29 height 27
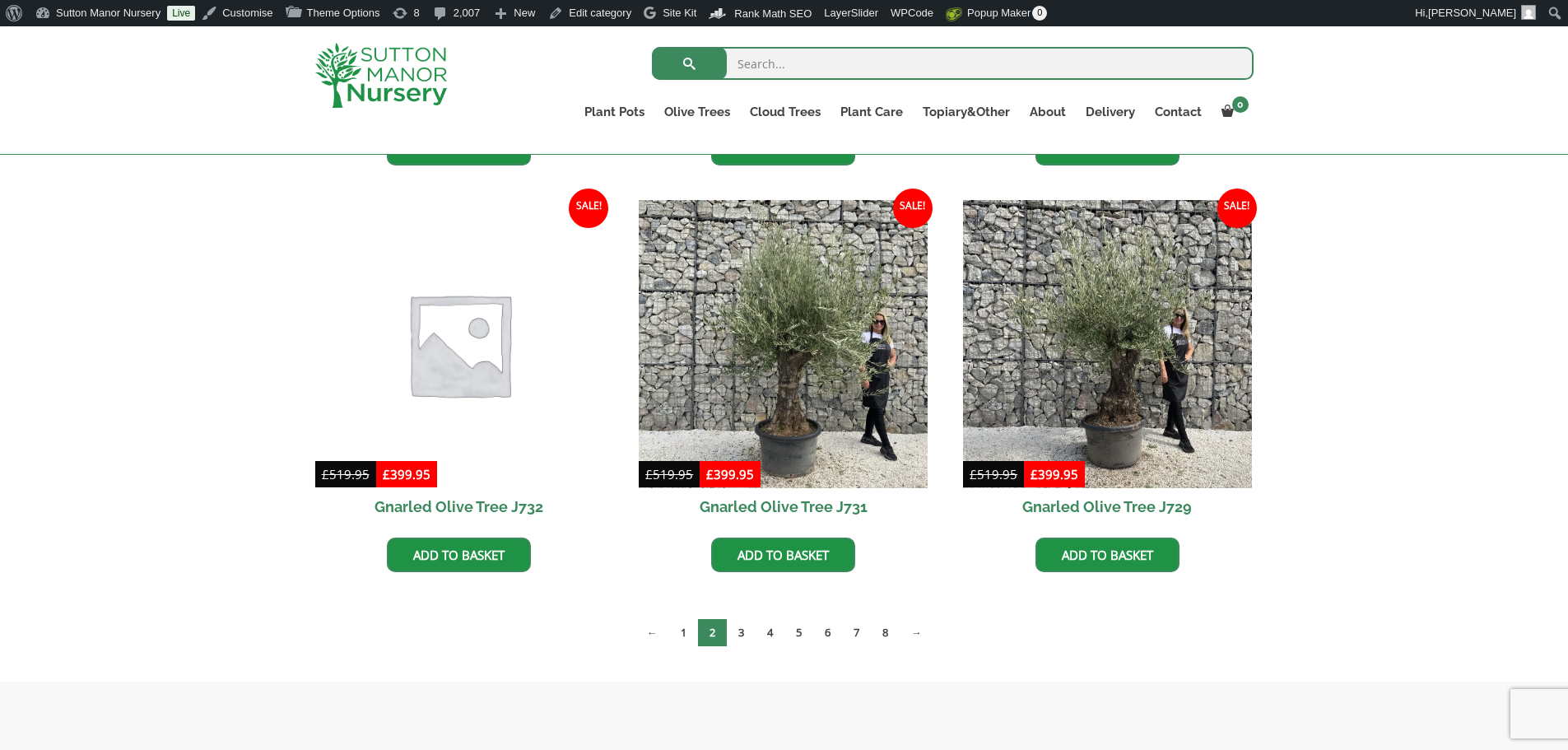
scroll to position [2140, 0]
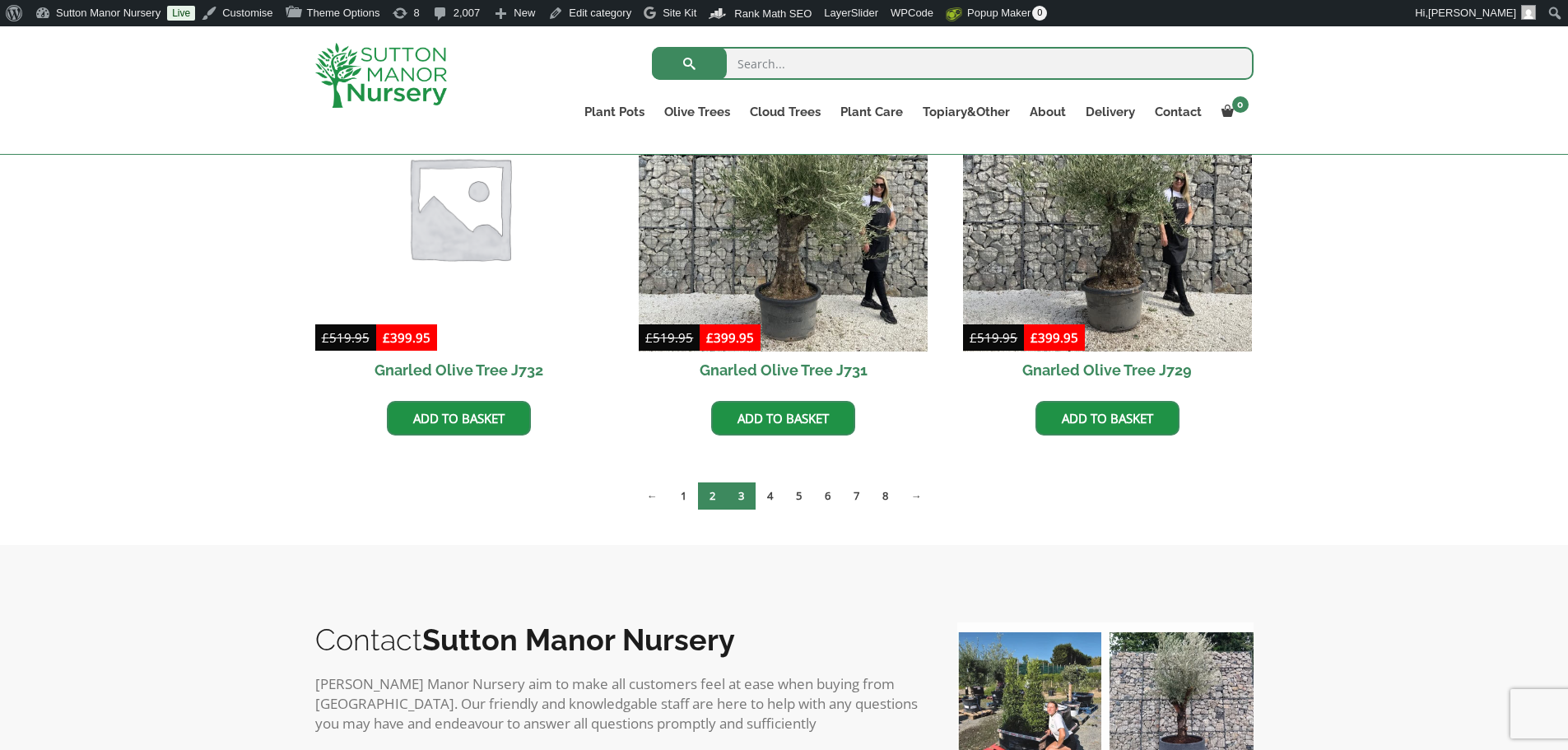
click at [742, 502] on link "3" at bounding box center [741, 496] width 29 height 27
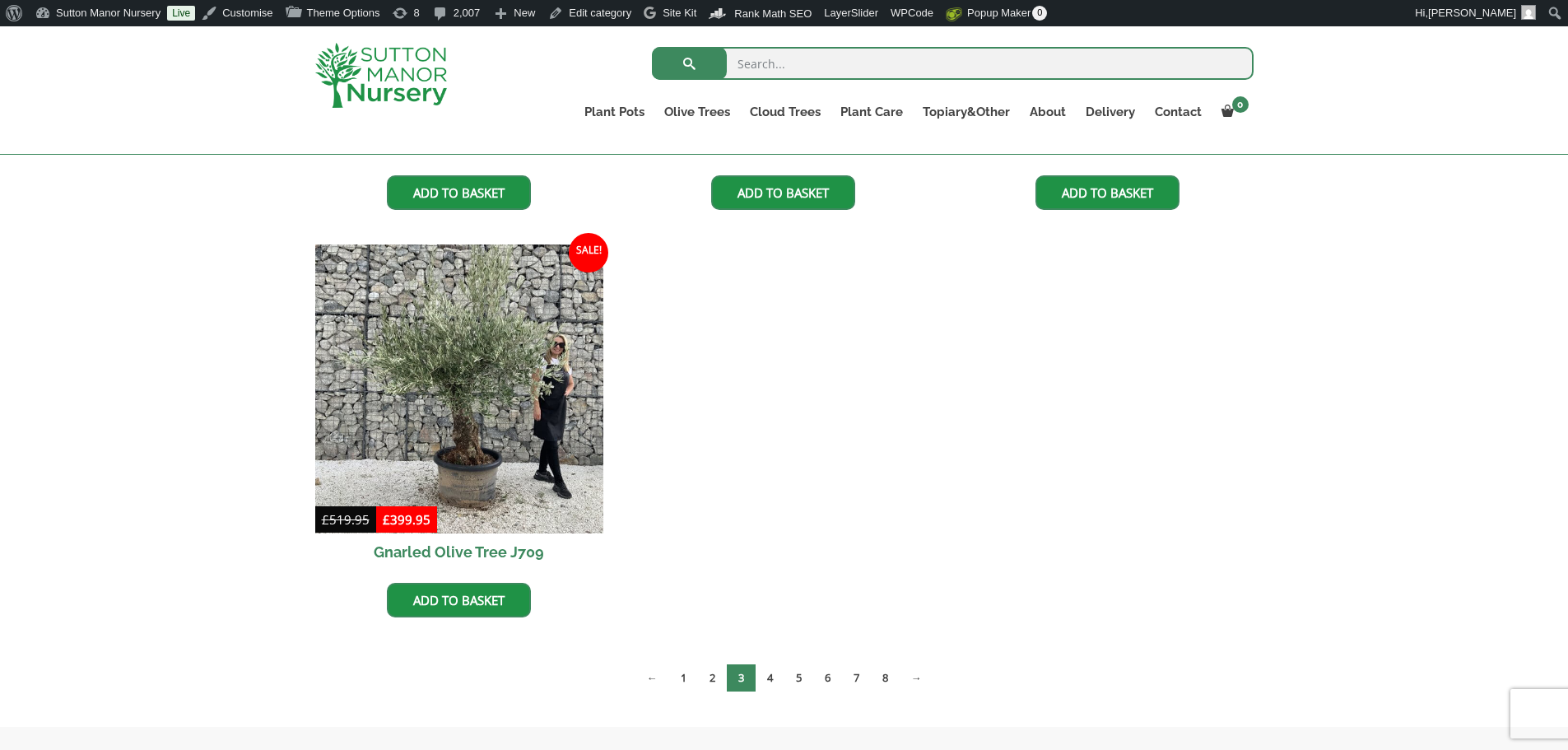
scroll to position [2386, 0]
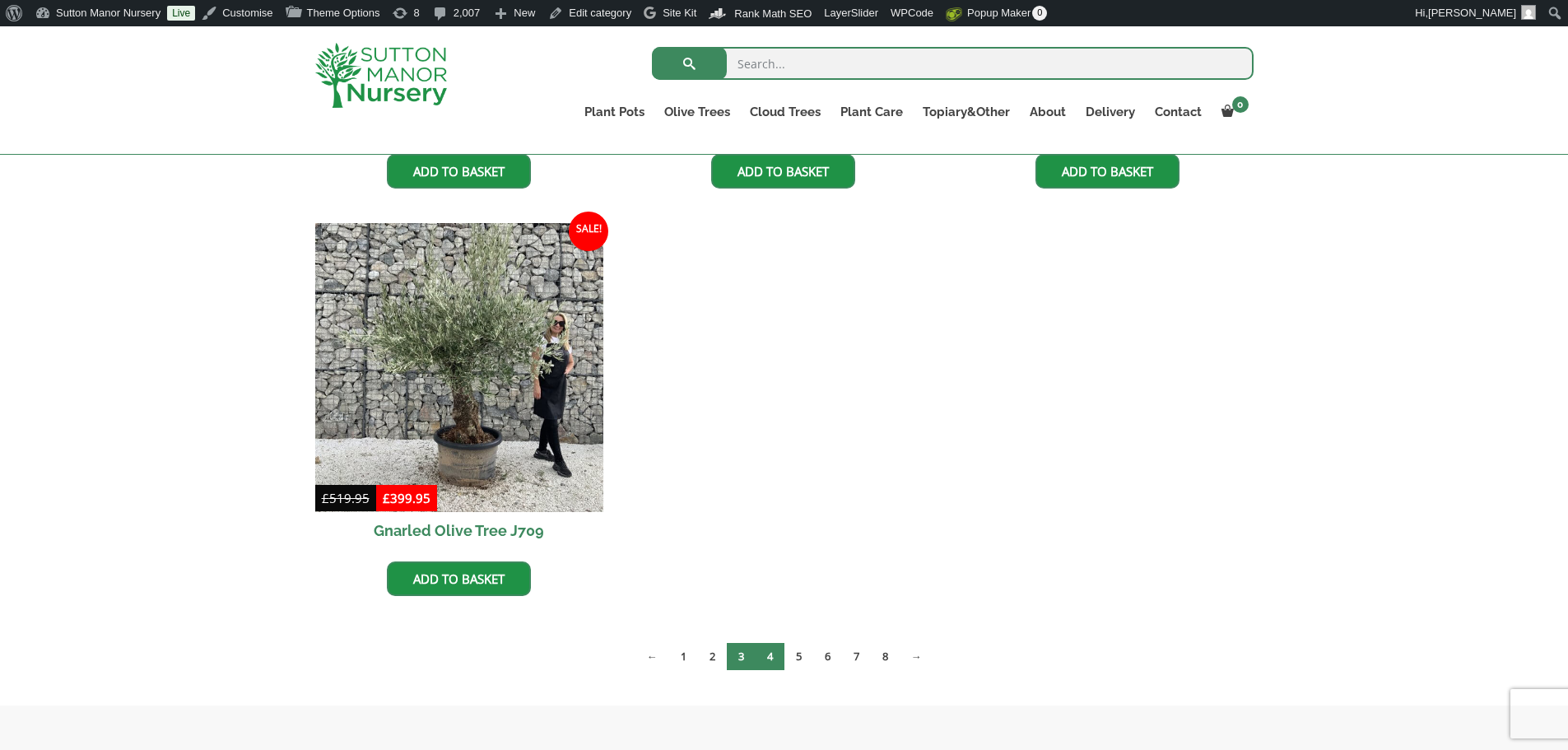
click at [766, 657] on link "4" at bounding box center [770, 655] width 29 height 27
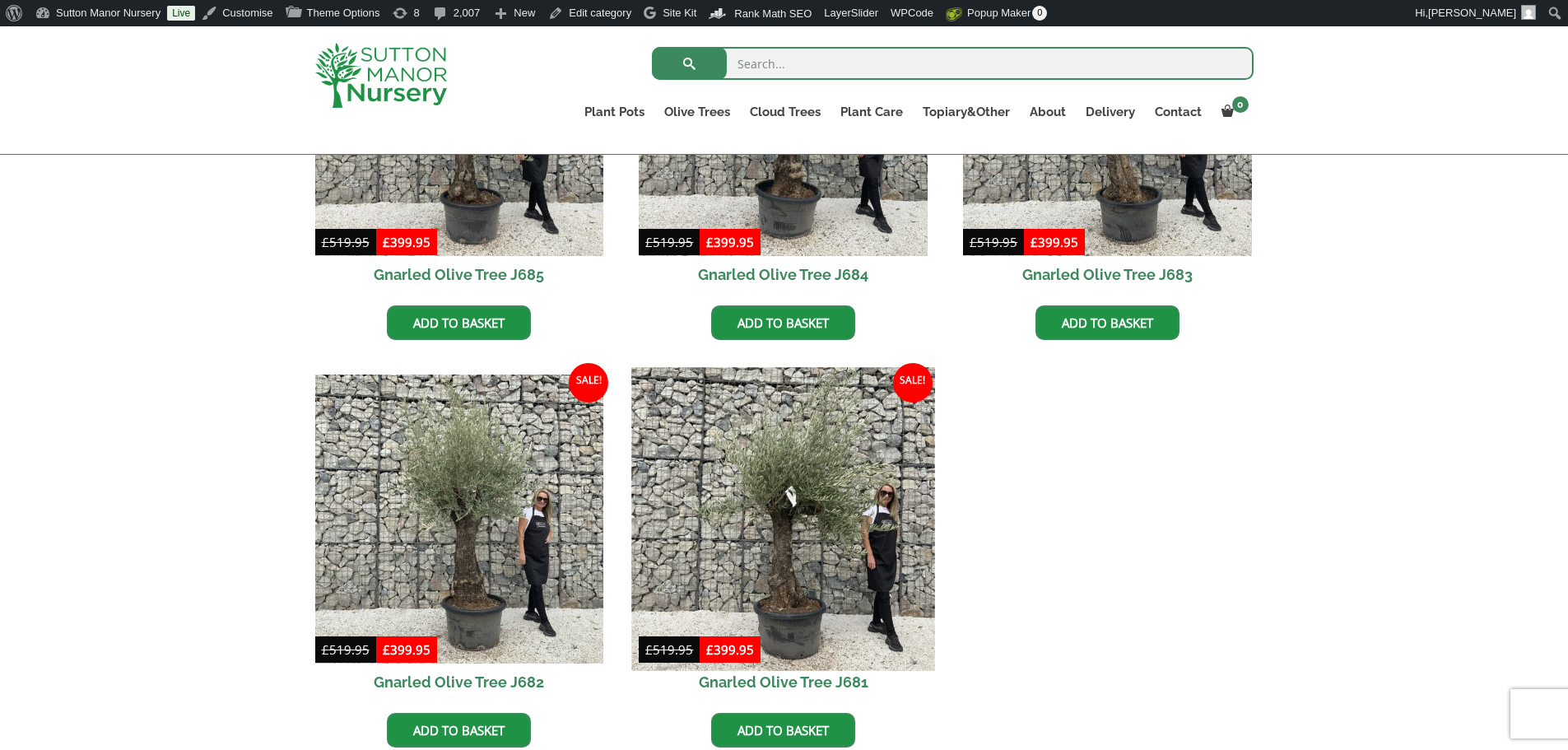
scroll to position [2386, 0]
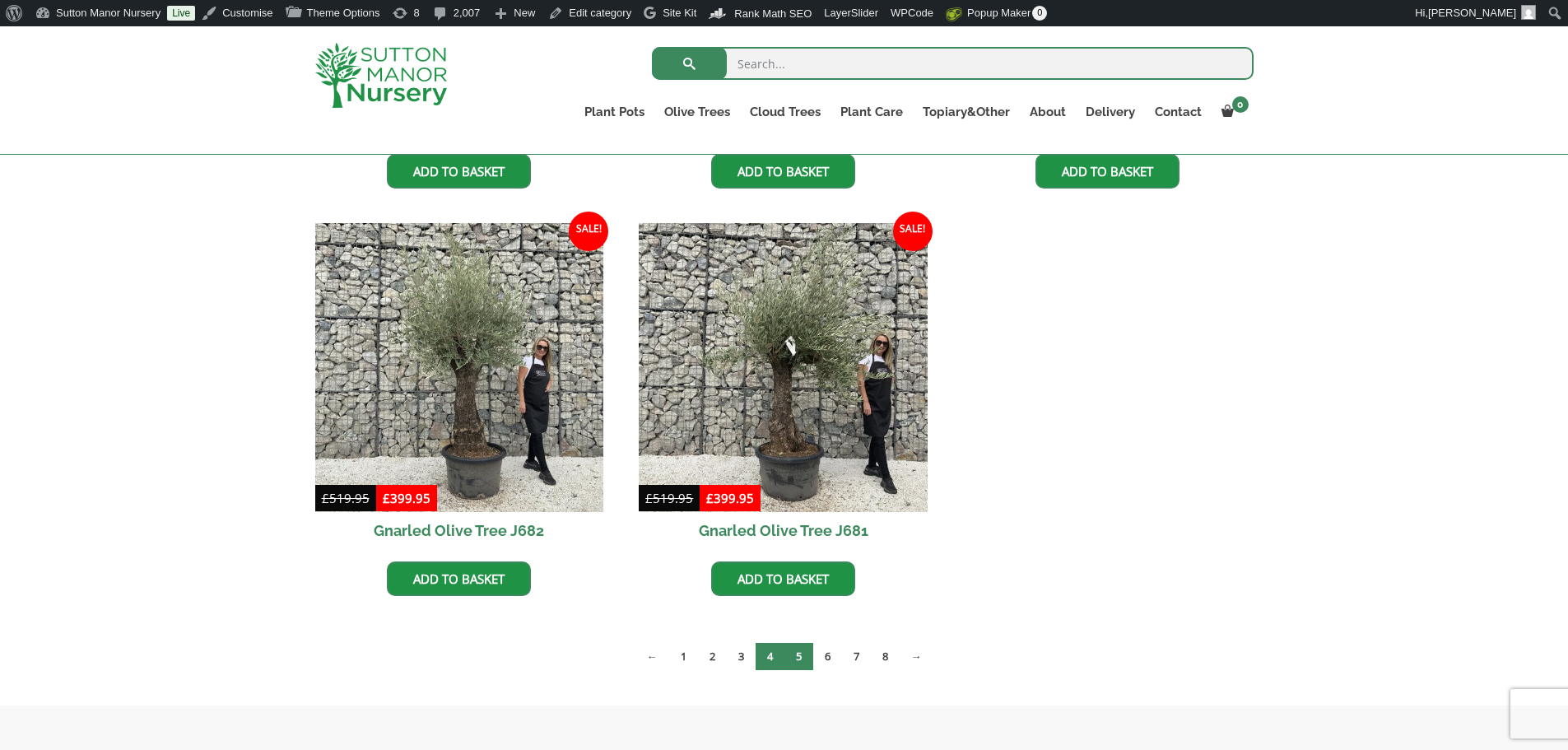
click at [801, 664] on link "5" at bounding box center [798, 655] width 29 height 27
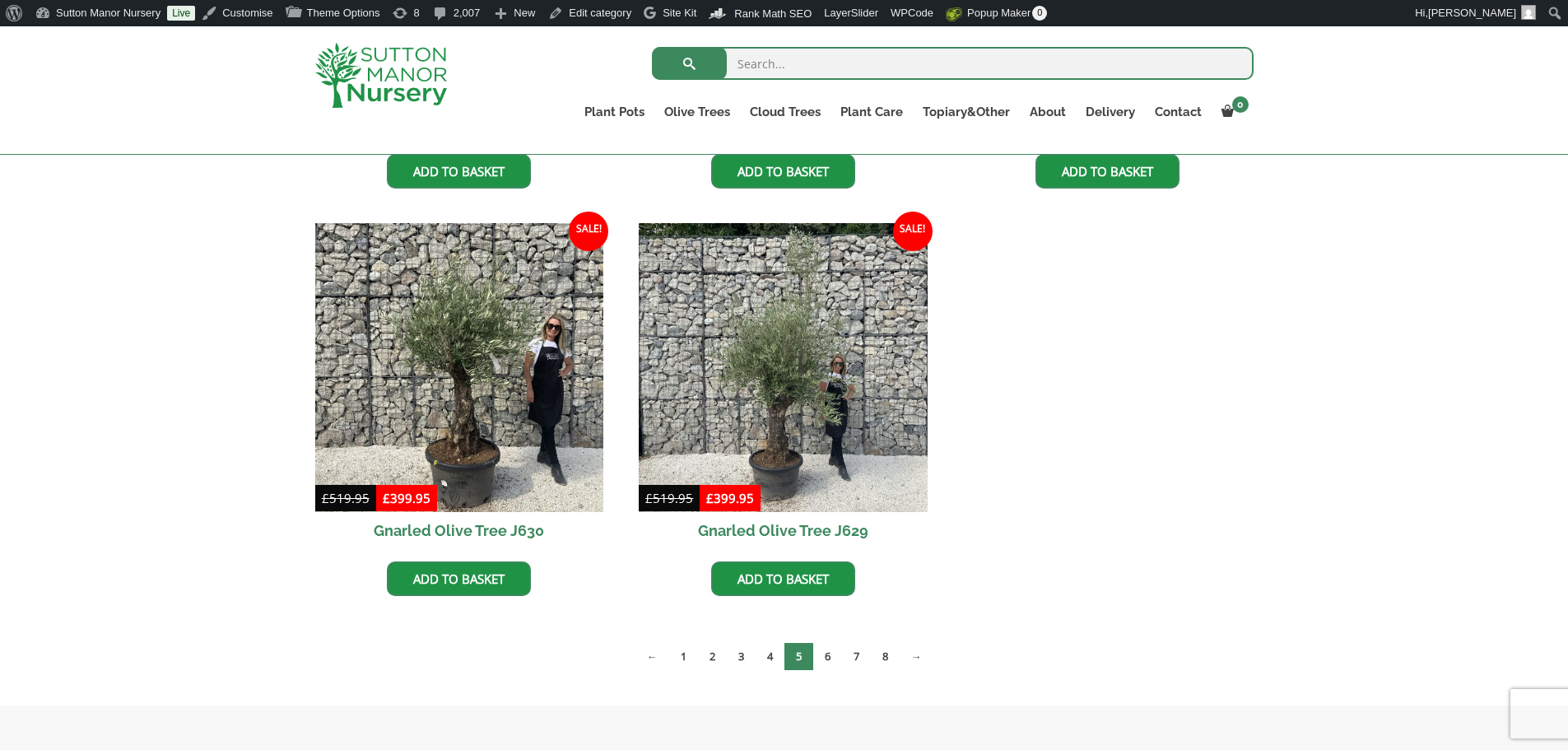
scroll to position [2469, 0]
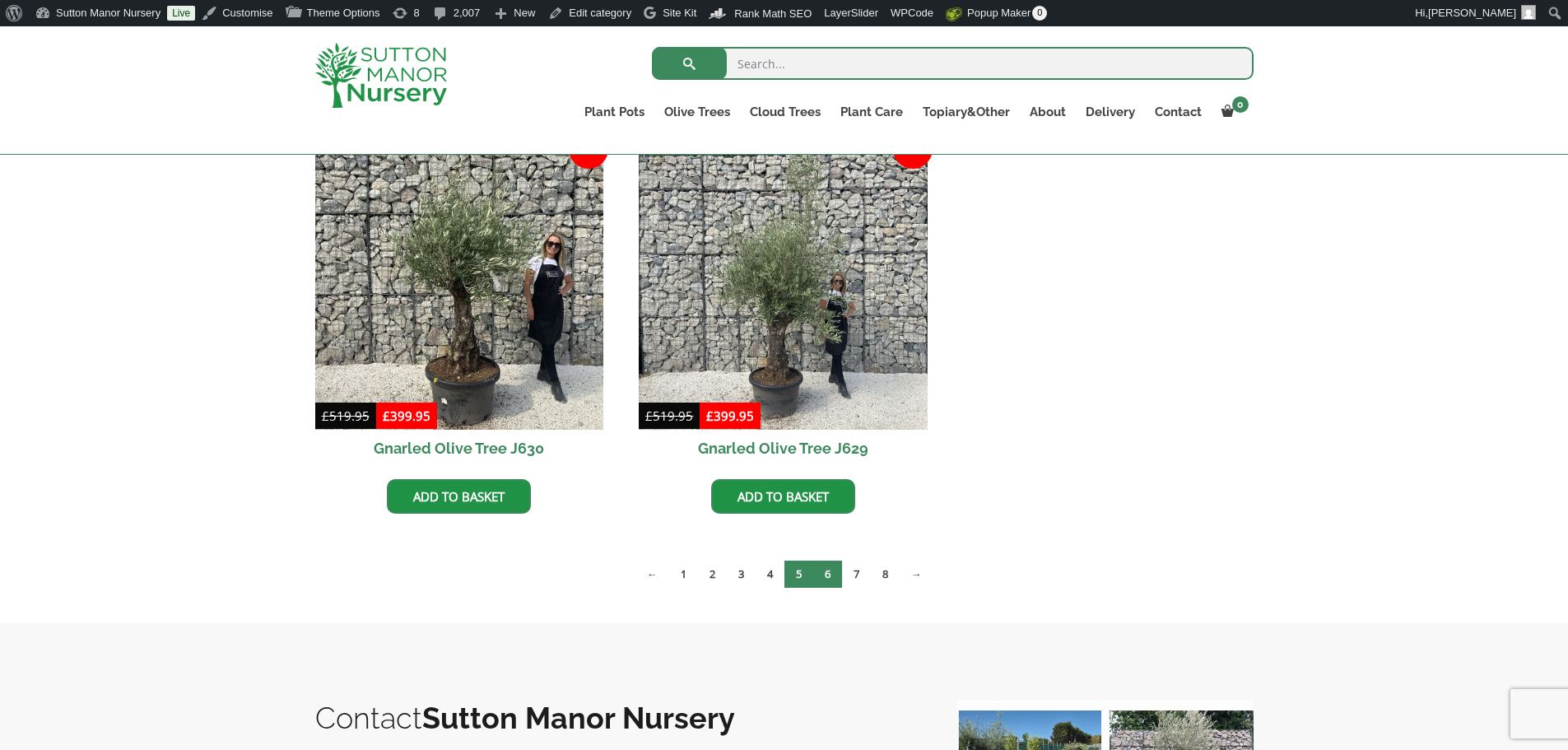
click at [824, 574] on link "6" at bounding box center [827, 574] width 29 height 27
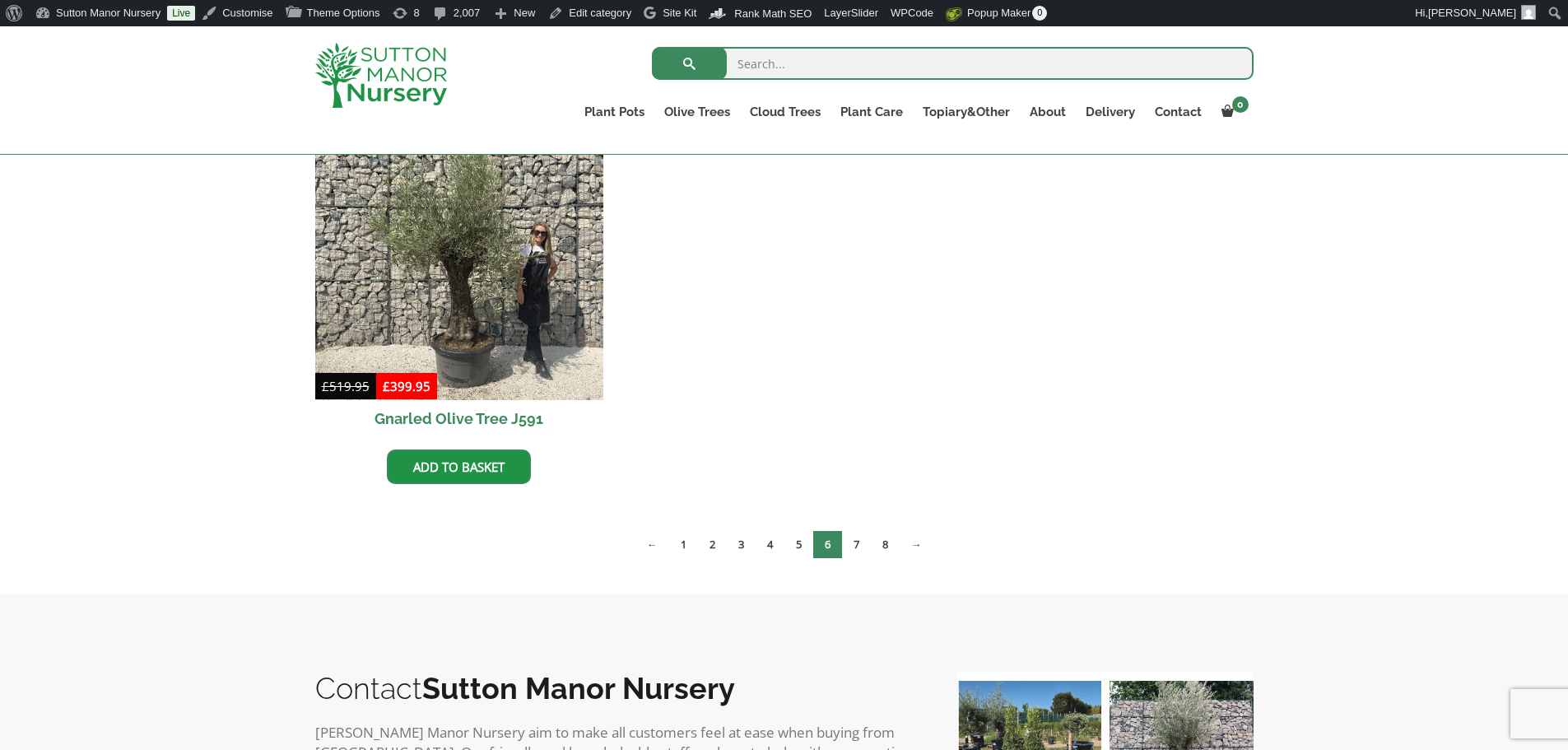
scroll to position [3045, 0]
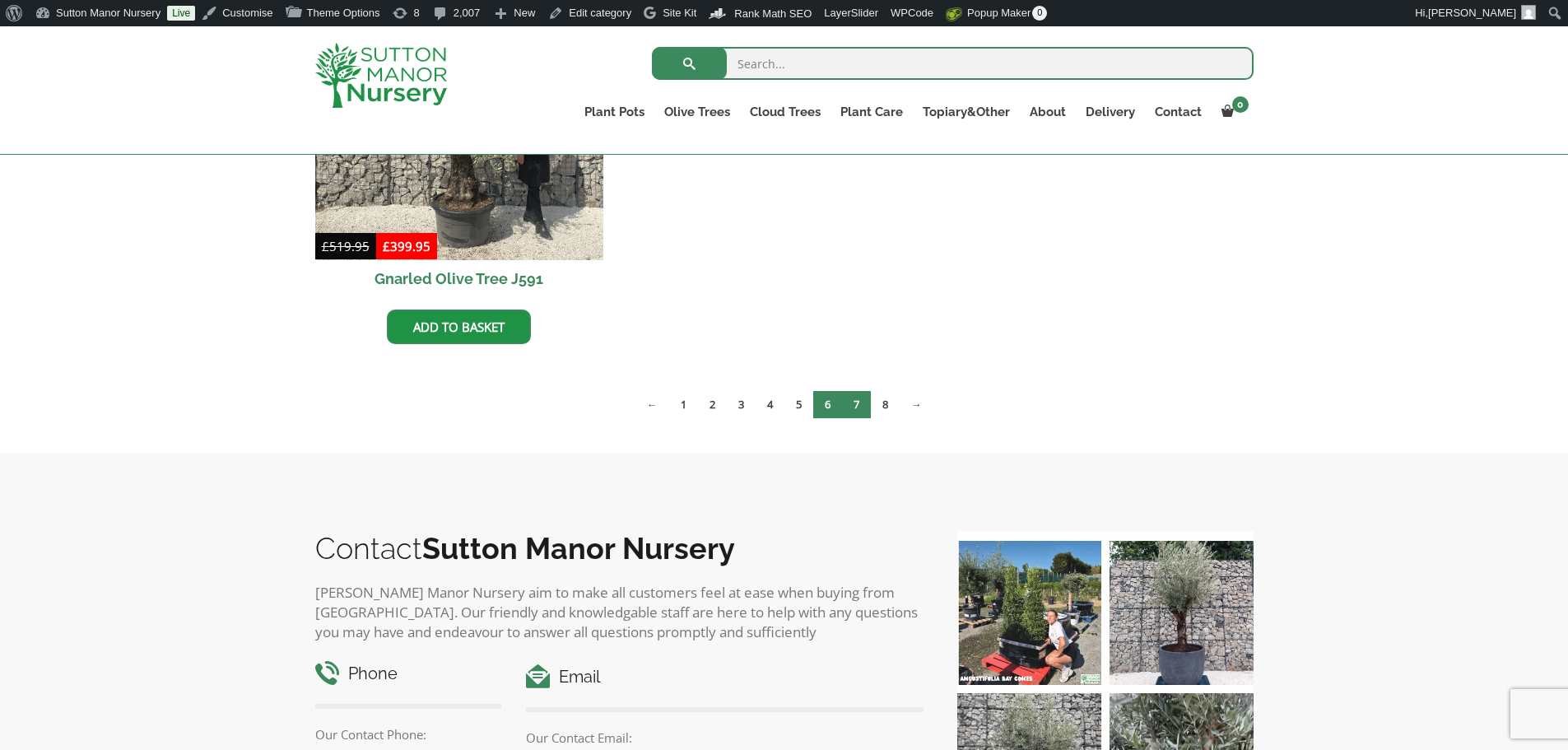
click at [858, 416] on link "7" at bounding box center [856, 404] width 29 height 27
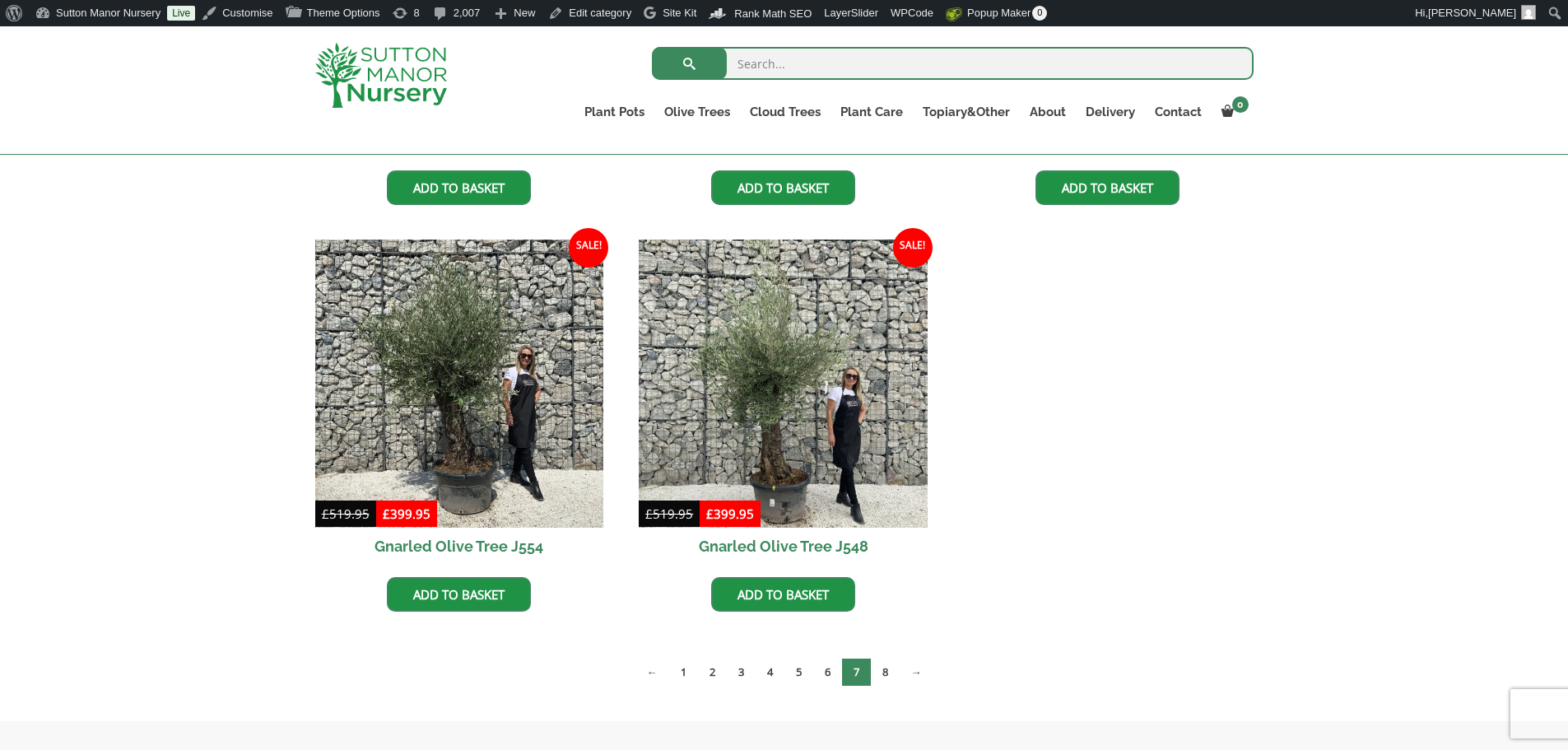
scroll to position [2799, 0]
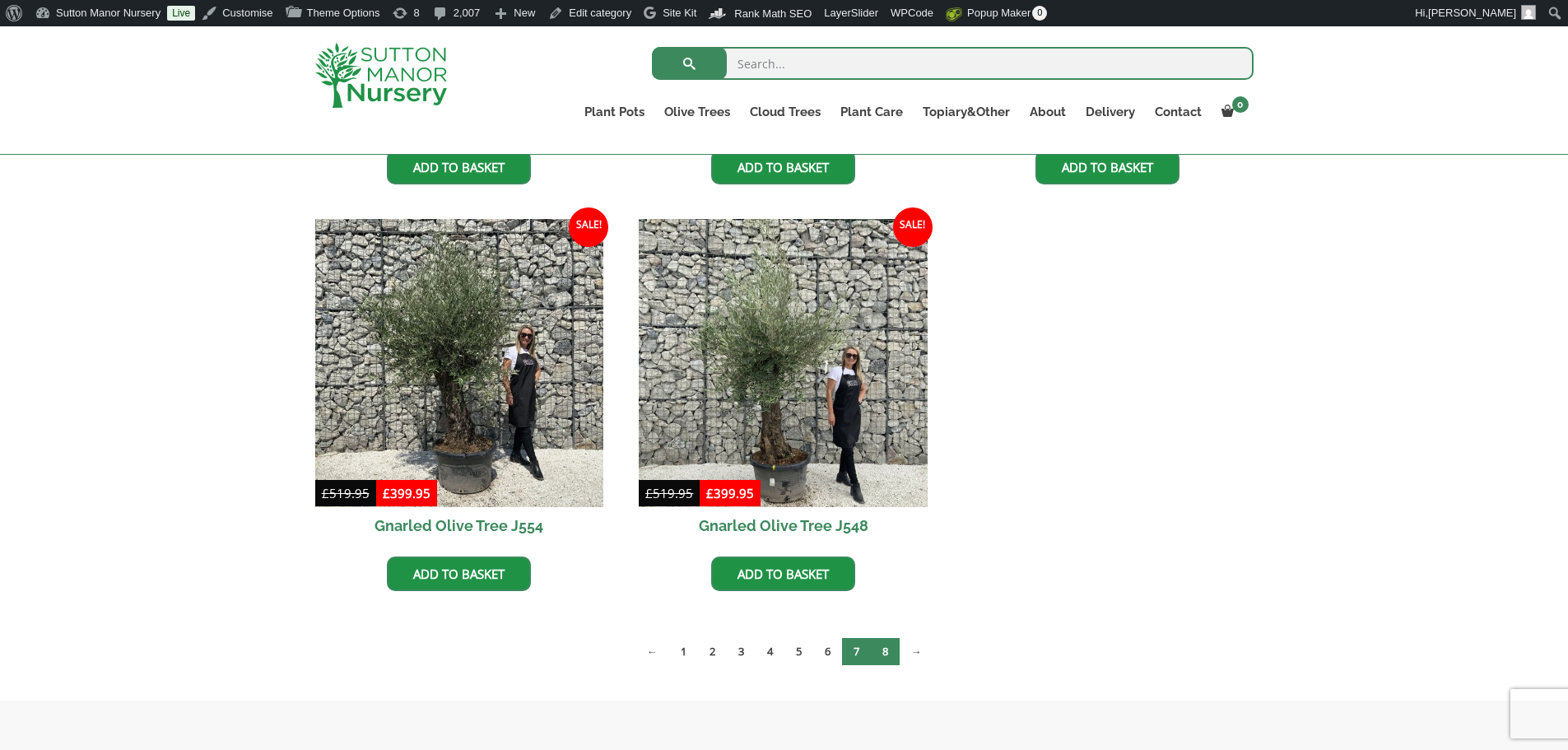
click at [889, 653] on link "8" at bounding box center [885, 651] width 29 height 27
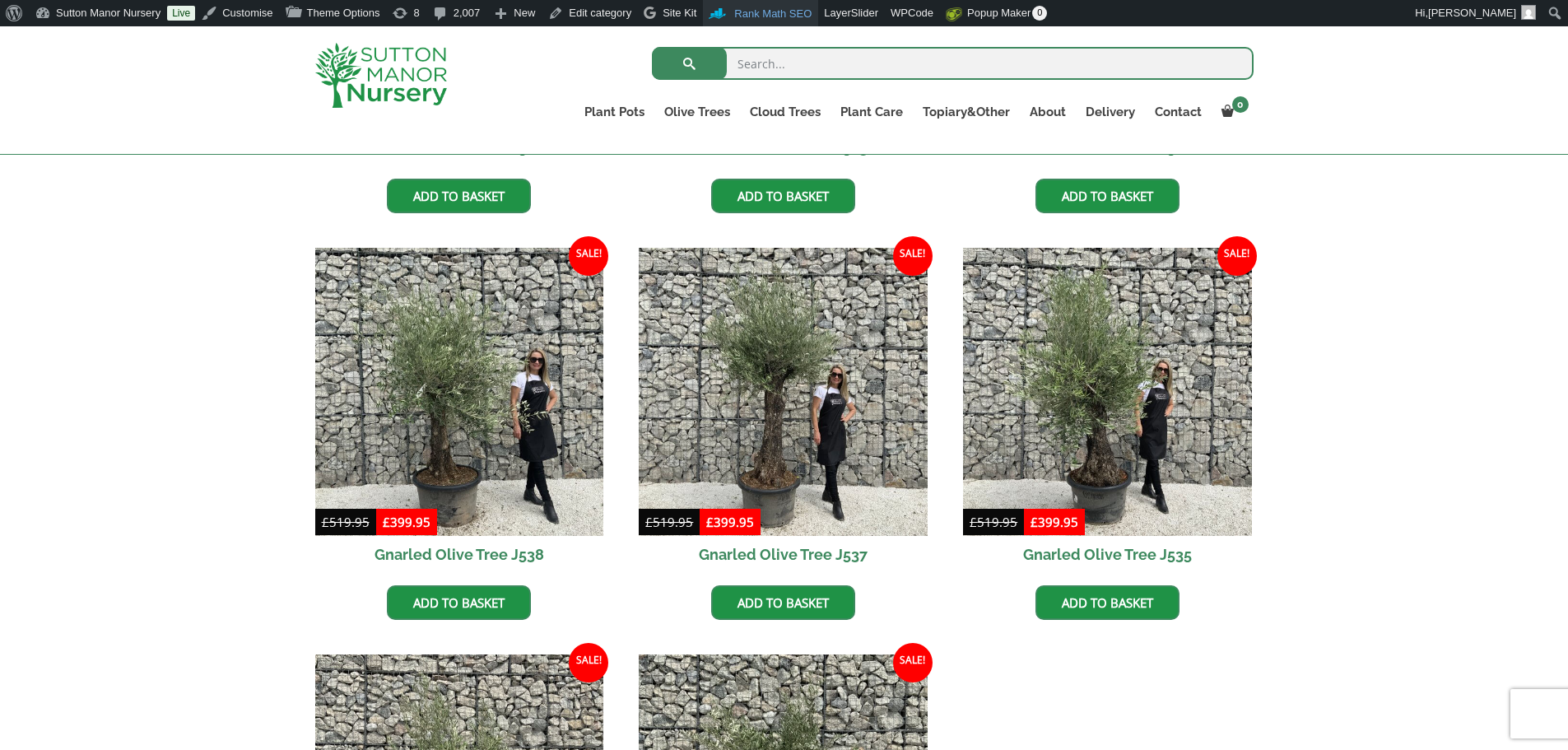
scroll to position [576, 0]
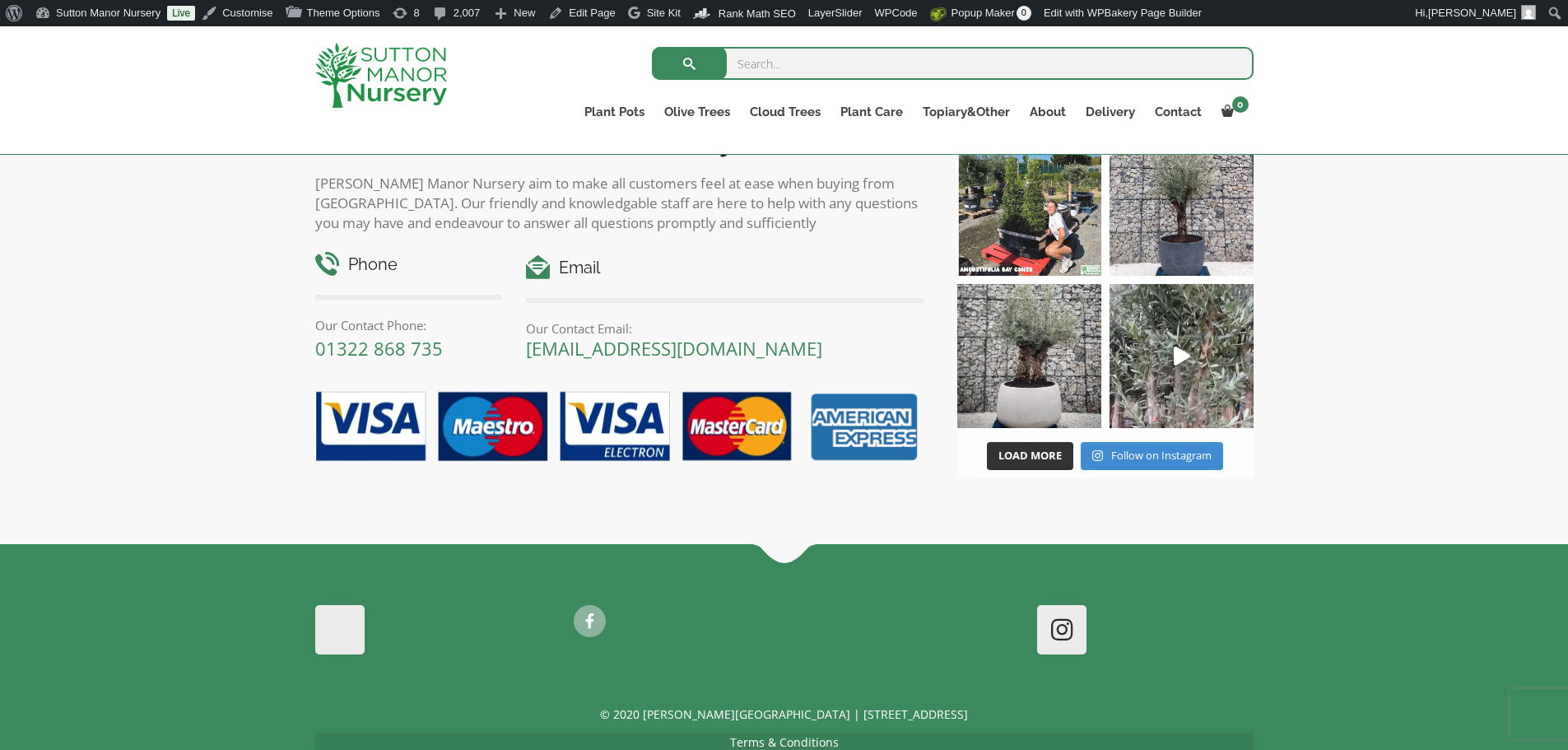
scroll to position [2541, 0]
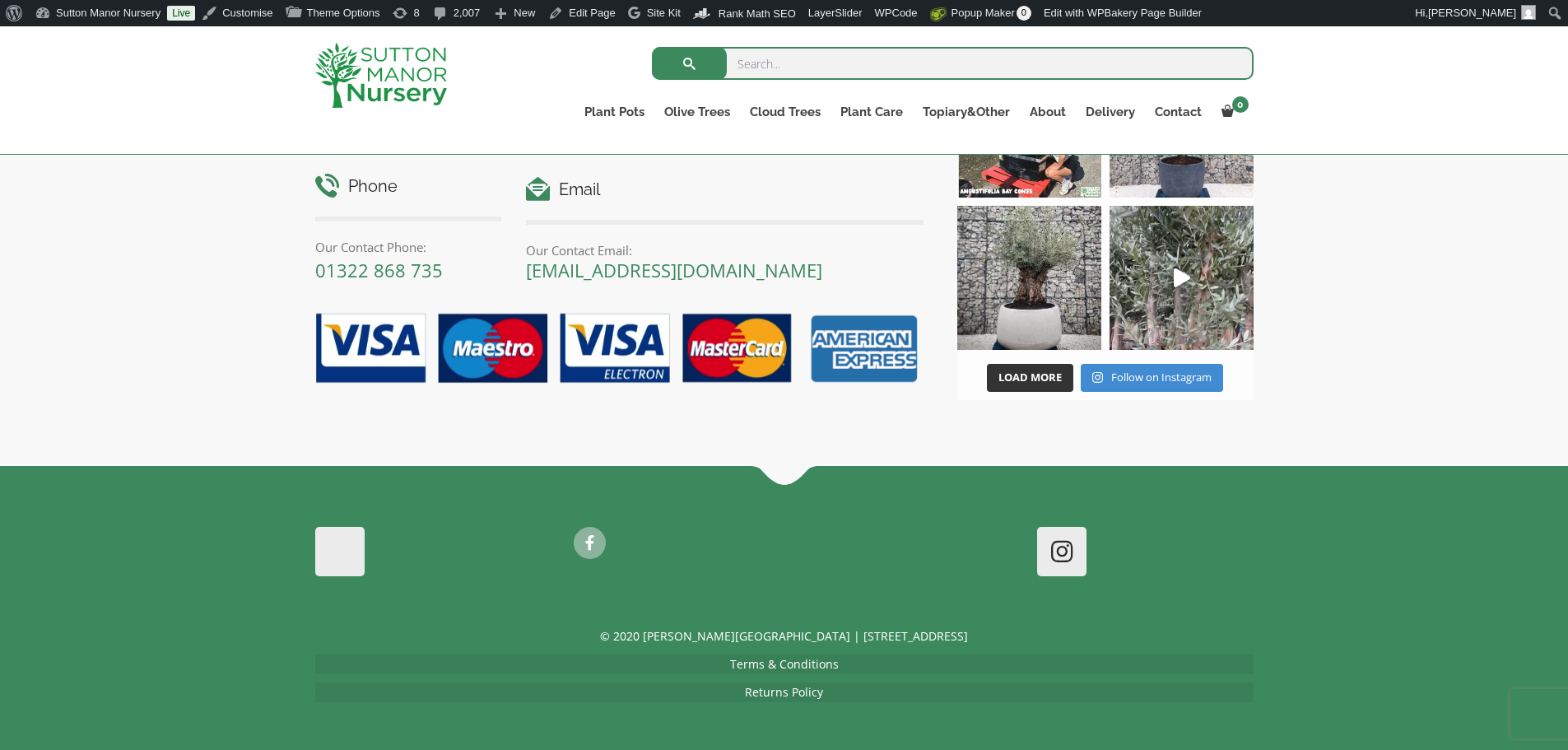
click at [814, 667] on link "Terms & Conditions" at bounding box center [784, 664] width 109 height 16
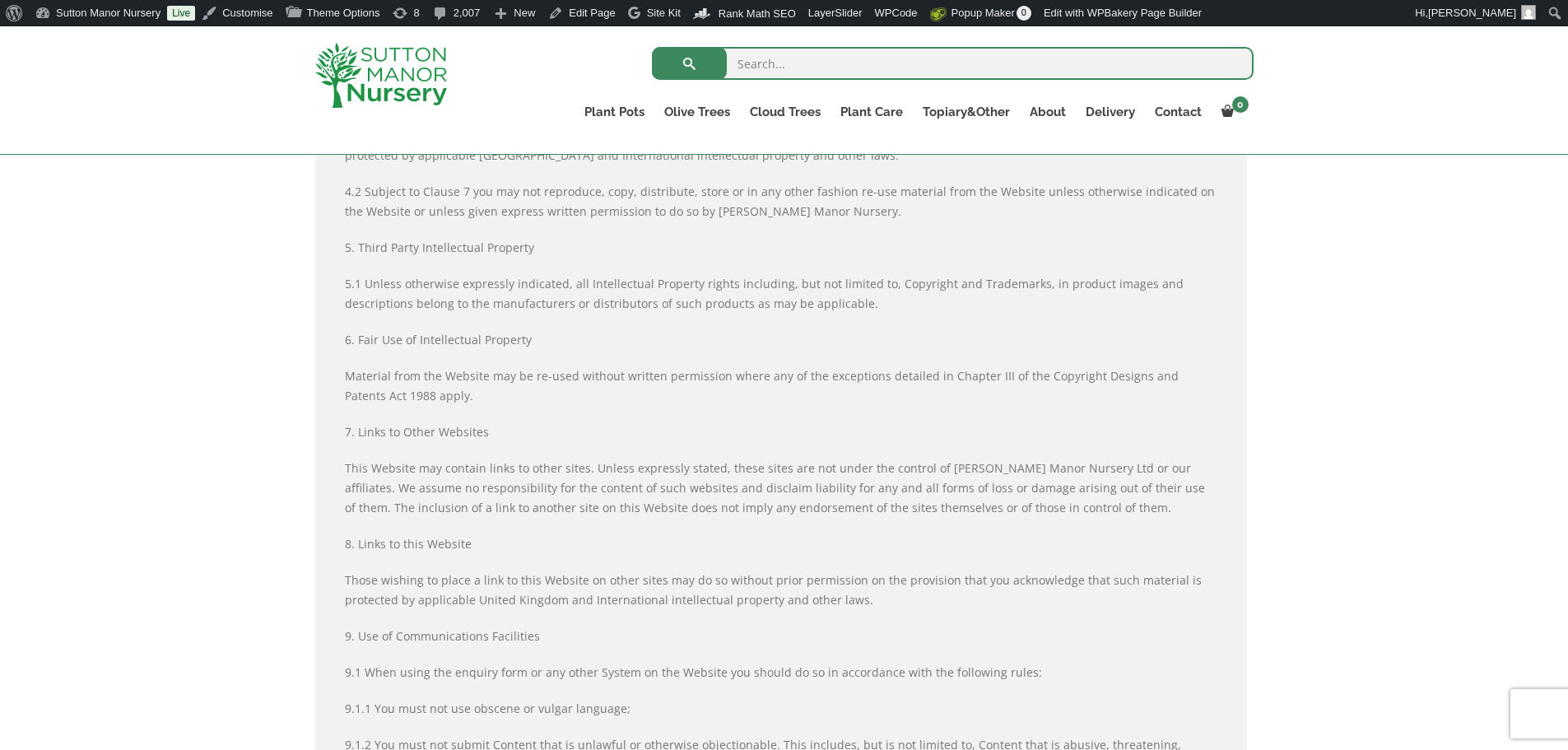
scroll to position [1728, 0]
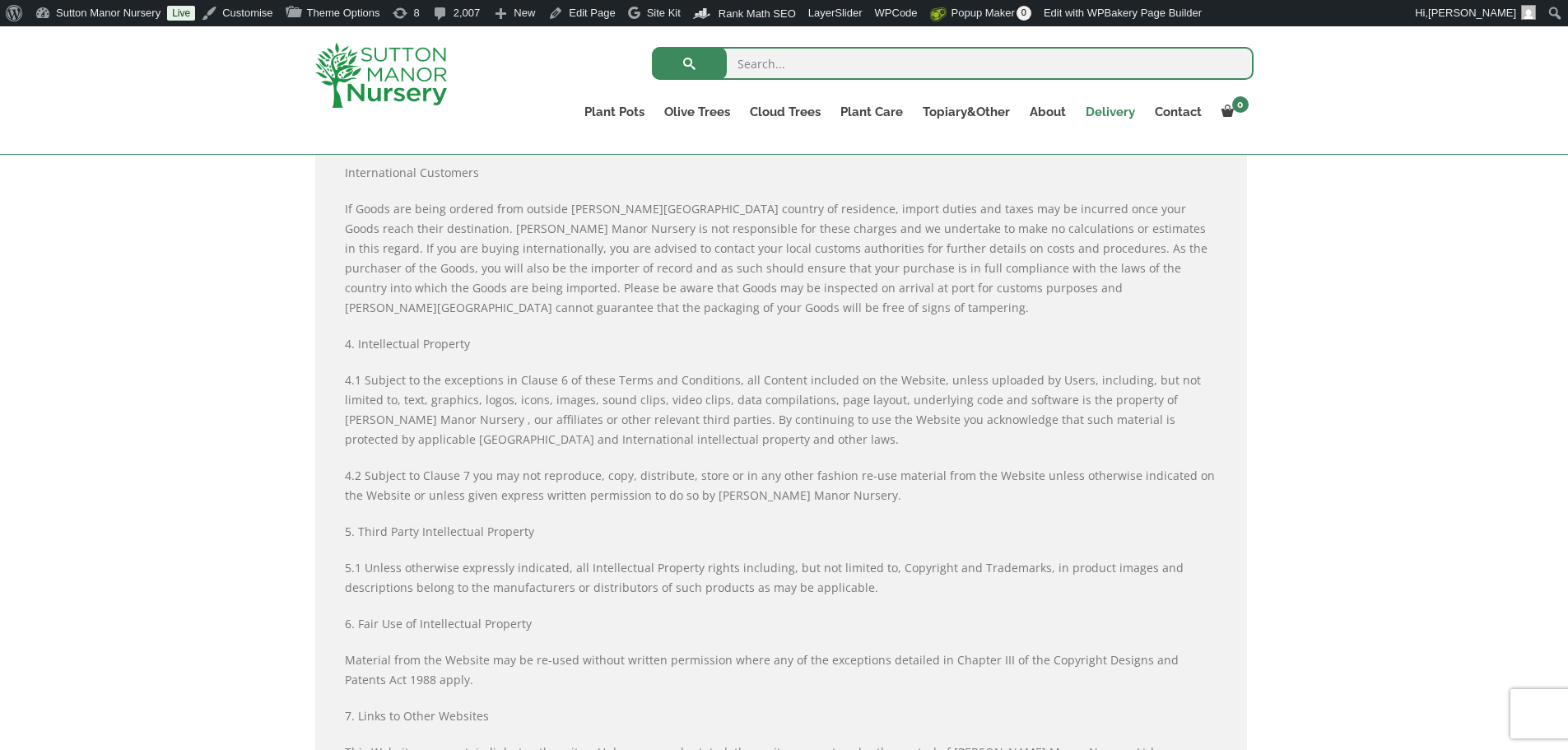
click at [1101, 110] on link "Delivery" at bounding box center [1110, 111] width 69 height 23
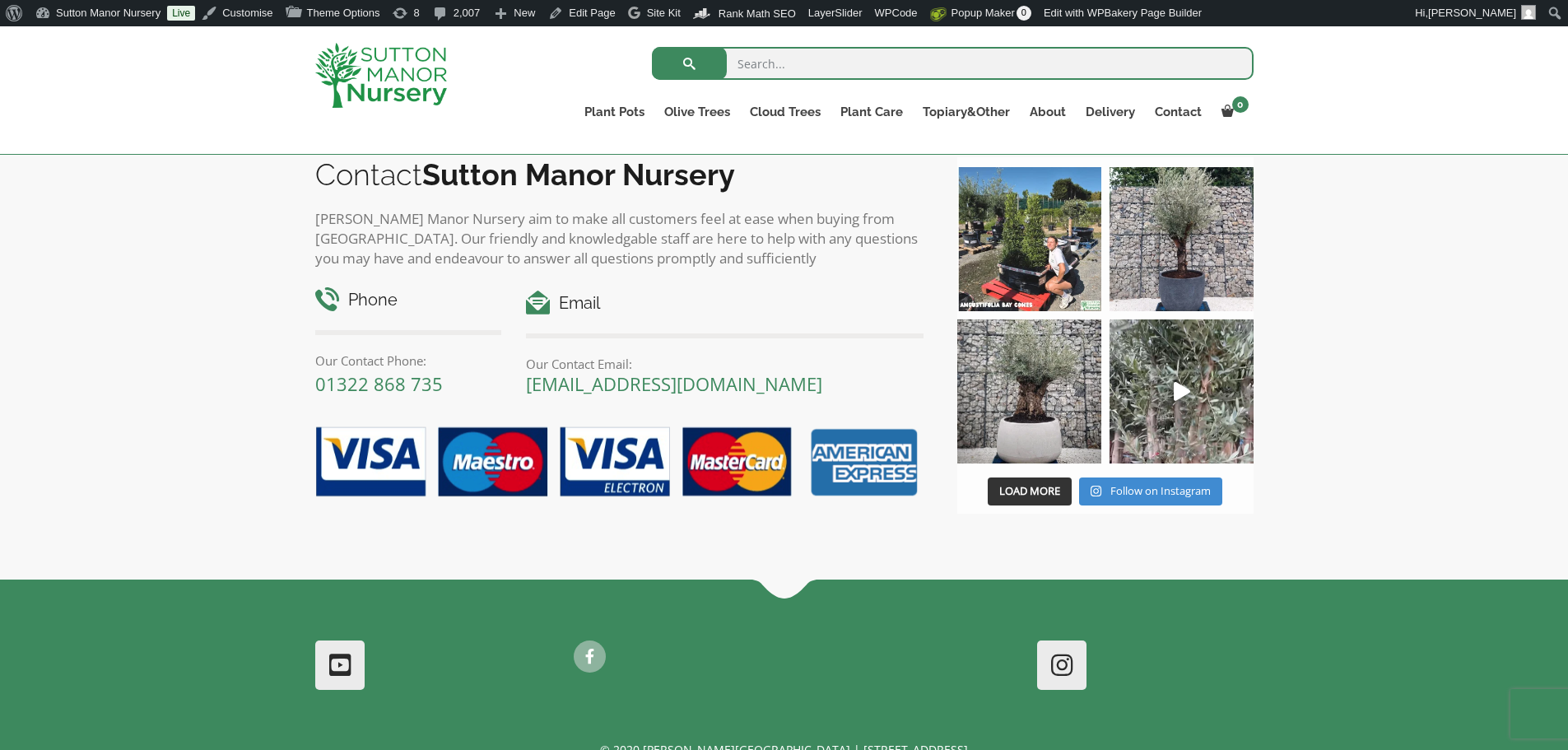
scroll to position [2900, 0]
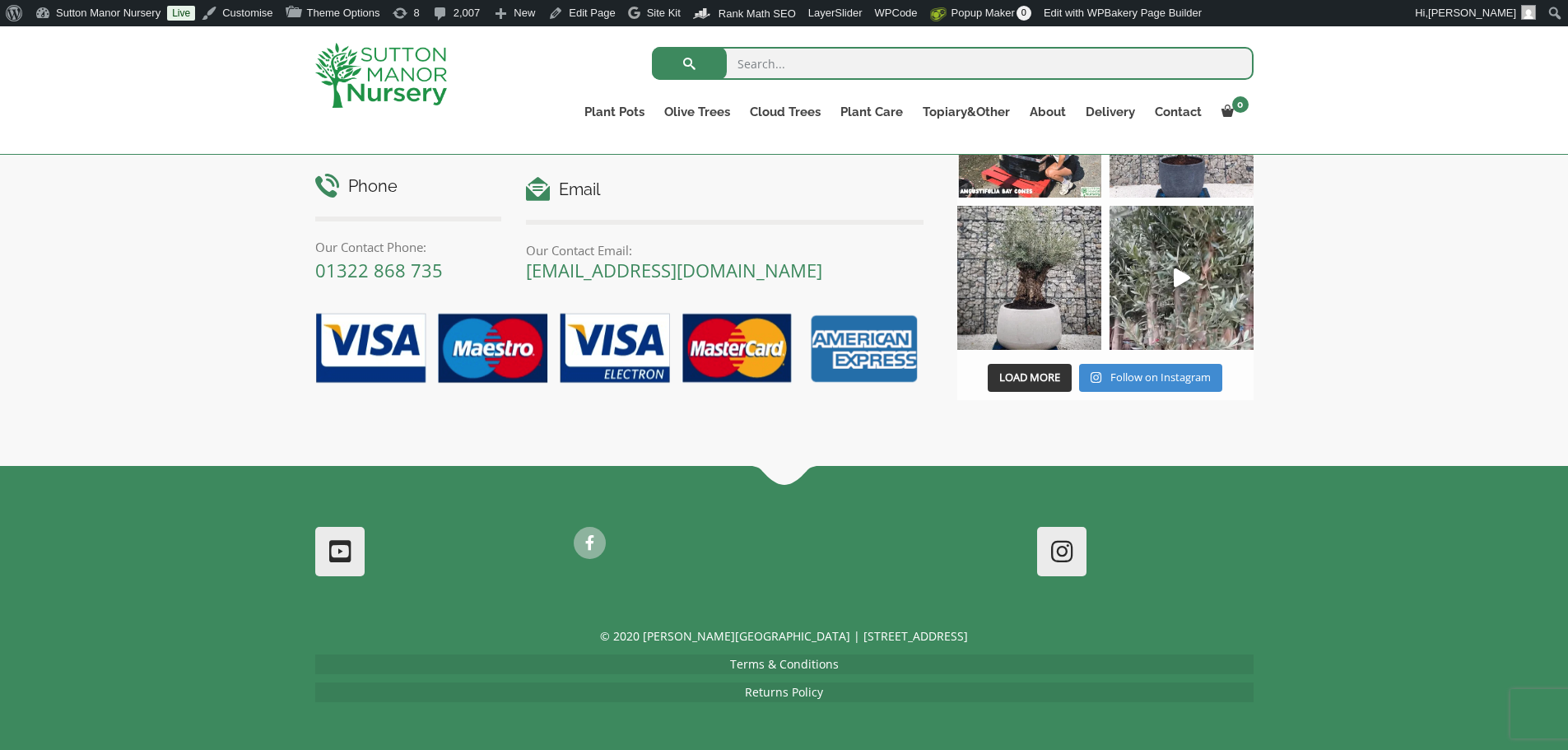
click at [810, 659] on link "Terms & Conditions" at bounding box center [784, 664] width 109 height 16
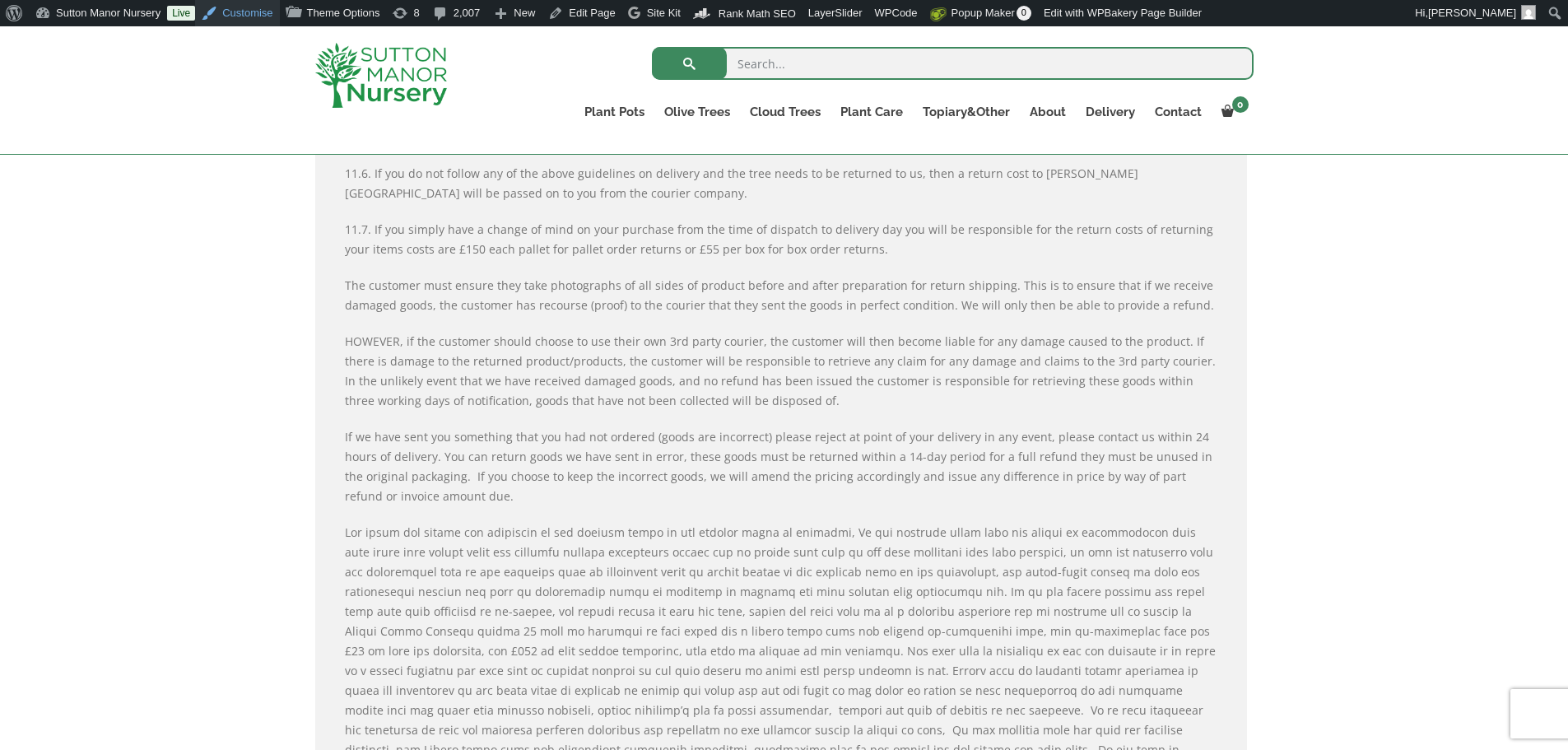
scroll to position [4280, 0]
